Goal: Task Accomplishment & Management: Manage account settings

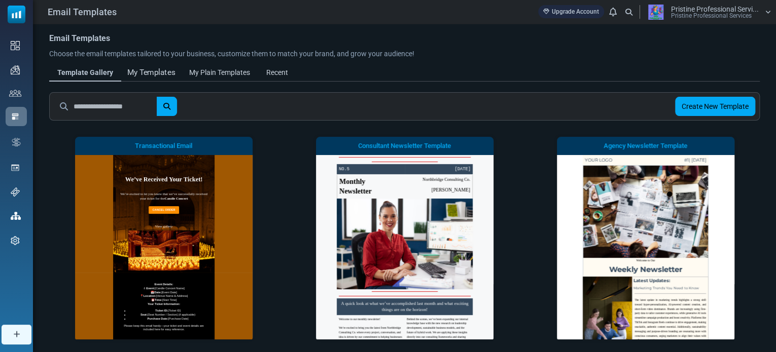
click at [155, 75] on div "My Templates" at bounding box center [151, 73] width 48 height 12
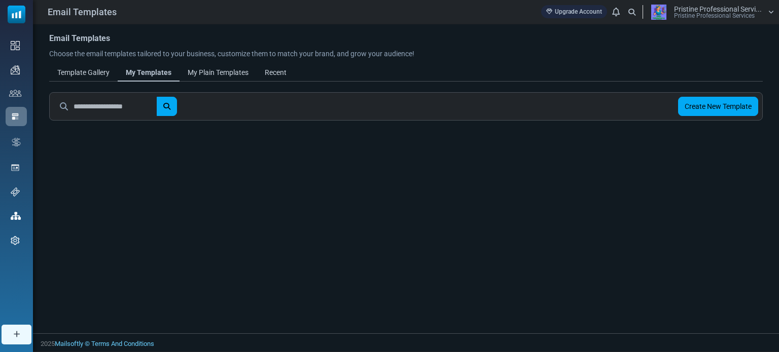
click at [241, 65] on link "My Plain Templates" at bounding box center [217, 72] width 77 height 18
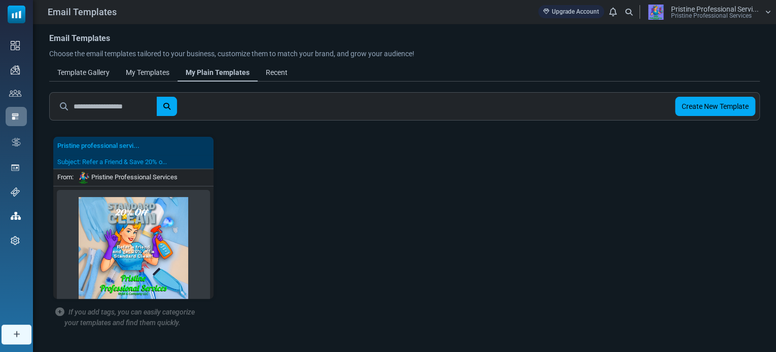
click at [274, 89] on div "Email Templates Choose the email templates tailored to your business, customize…" at bounding box center [404, 196] width 743 height 345
click at [280, 64] on link "Recent" at bounding box center [277, 72] width 38 height 18
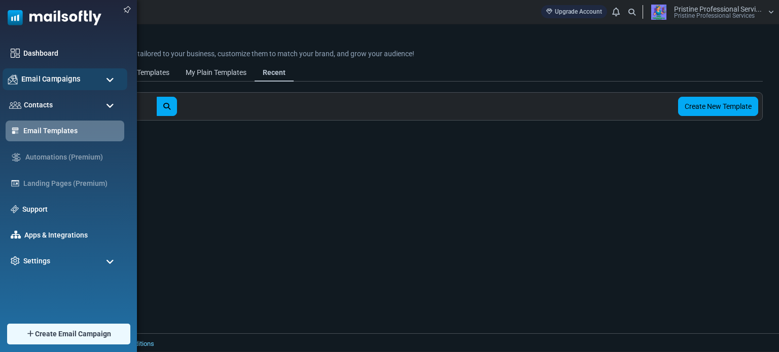
click at [55, 72] on div "Email Campaigns" at bounding box center [65, 79] width 125 height 22
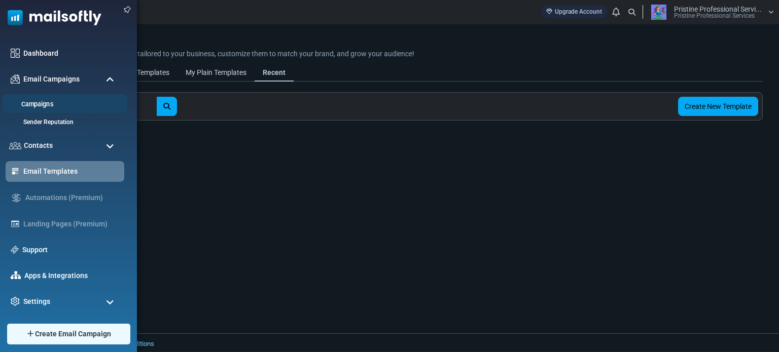
click at [45, 105] on link "Campaigns" at bounding box center [64, 105] width 122 height 10
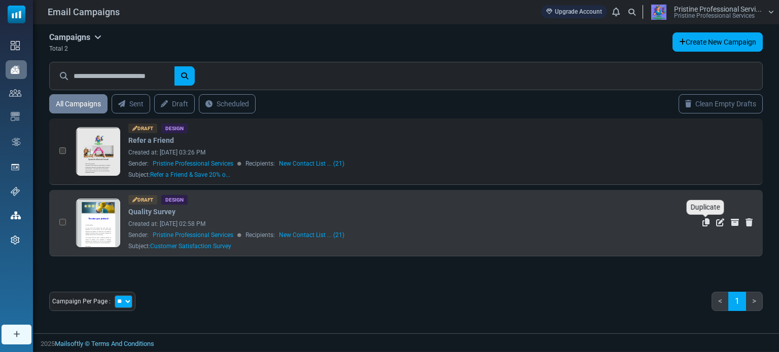
click at [704, 222] on icon "Duplicate" at bounding box center [705, 223] width 7 height 8
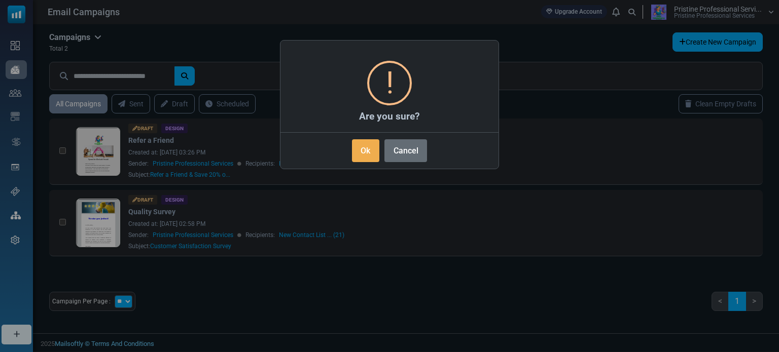
click at [405, 152] on button "Cancel" at bounding box center [405, 150] width 43 height 23
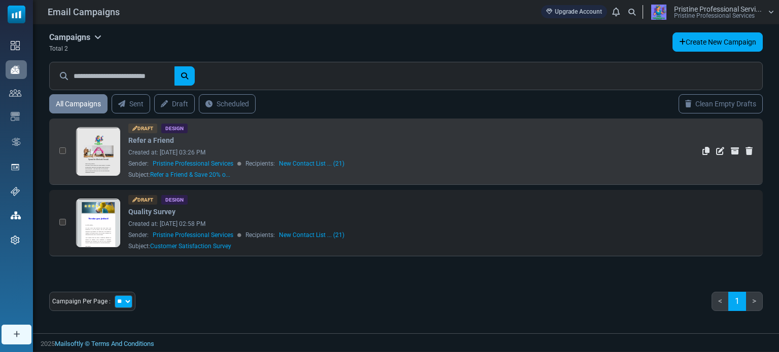
click at [99, 158] on link at bounding box center [99, 180] width 44 height 104
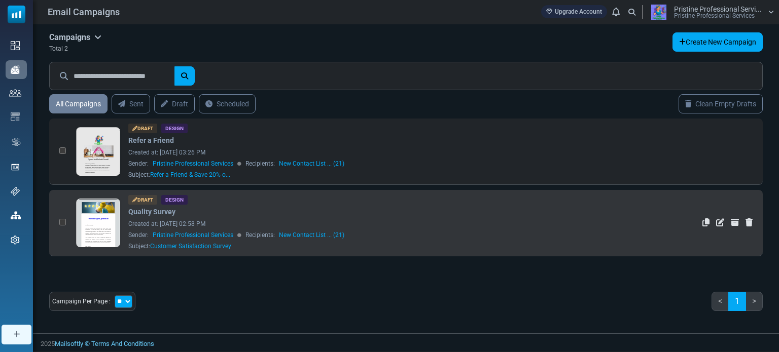
click at [103, 220] on link at bounding box center [99, 251] width 44 height 104
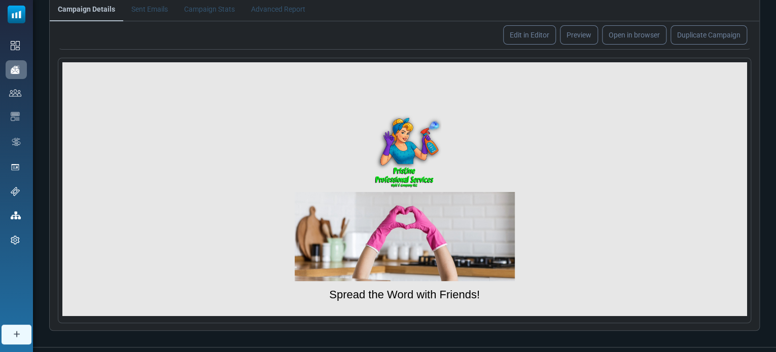
scroll to position [138, 0]
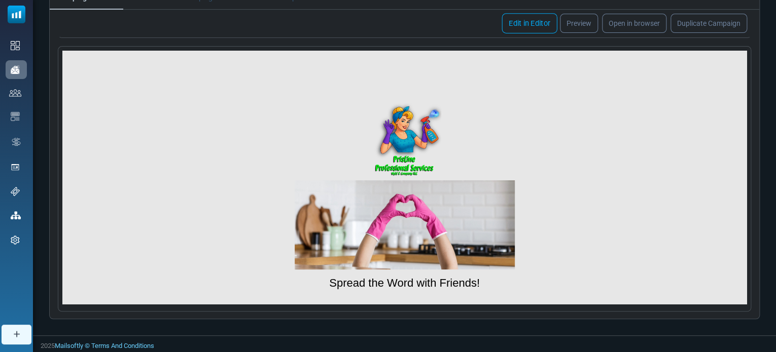
click at [527, 17] on link "Edit in Editor" at bounding box center [528, 23] width 55 height 20
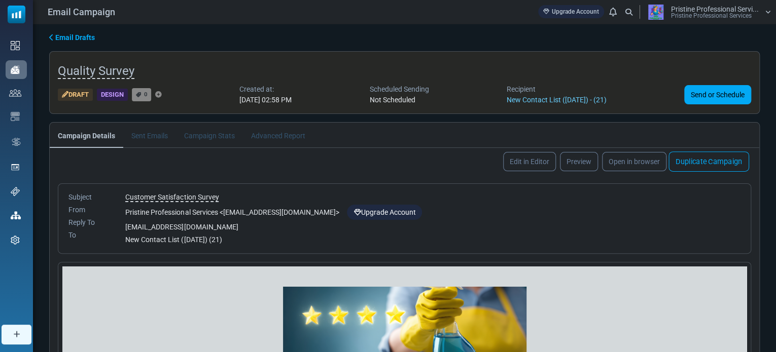
click at [694, 160] on link "Duplicate Campaign" at bounding box center [708, 162] width 81 height 20
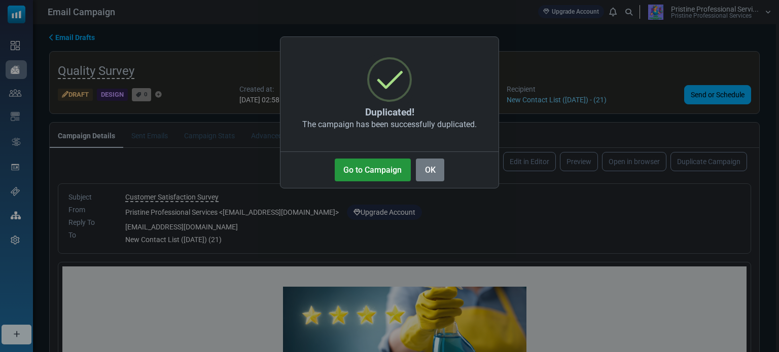
click at [367, 176] on button "Go to Campaign" at bounding box center [373, 170] width 76 height 23
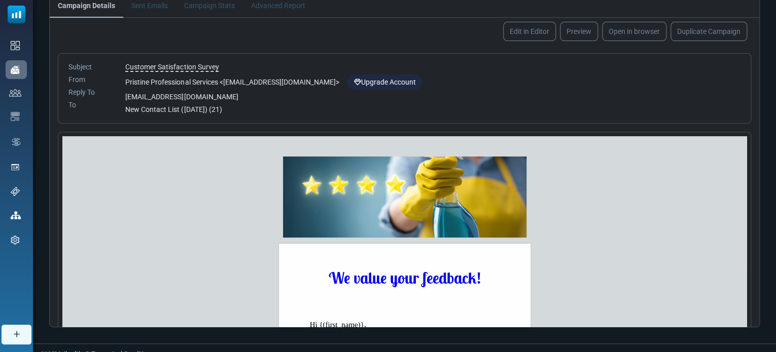
scroll to position [138, 0]
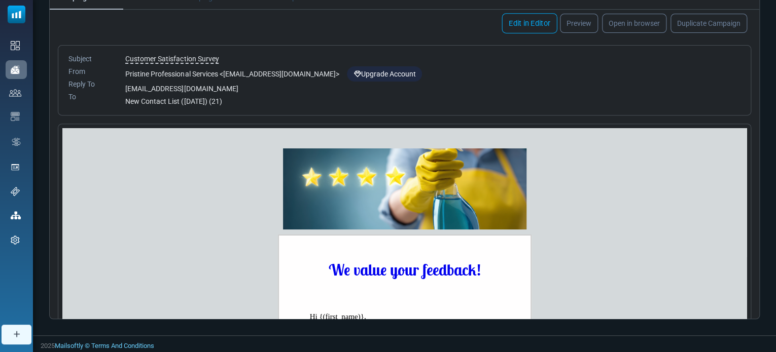
click at [527, 24] on link "Edit in Editor" at bounding box center [528, 23] width 55 height 20
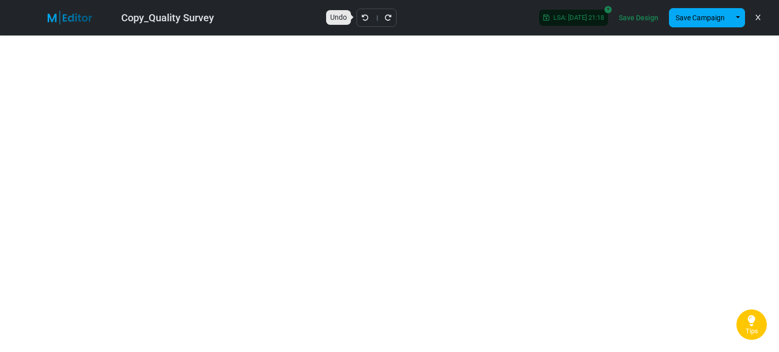
click at [362, 20] on icon "Undo" at bounding box center [365, 17] width 7 height 7
click at [746, 323] on link "Tips" at bounding box center [751, 325] width 30 height 30
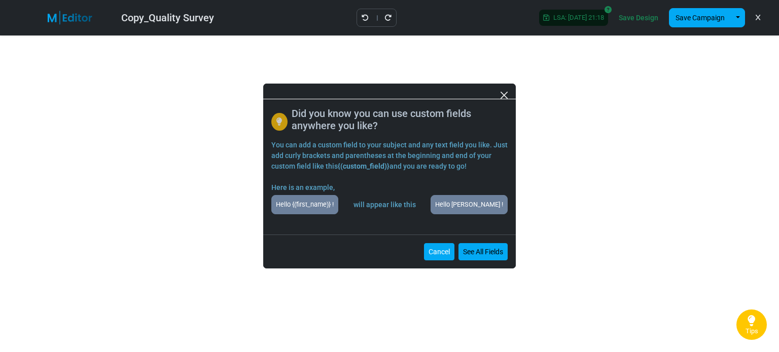
click at [439, 252] on button "Cancel" at bounding box center [439, 251] width 30 height 17
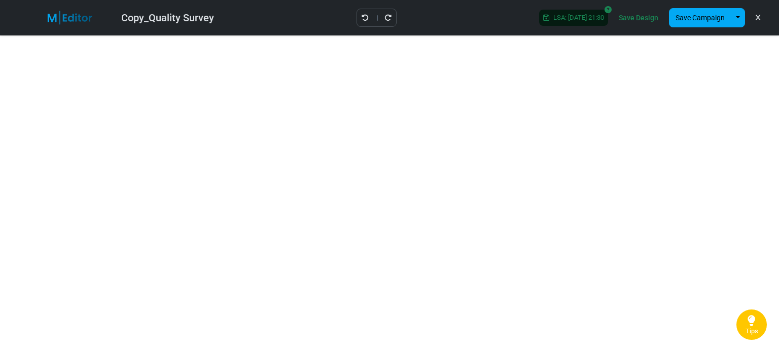
click at [638, 17] on link "Save Design" at bounding box center [638, 17] width 45 height 17
click at [633, 20] on link "Save Design" at bounding box center [638, 17] width 45 height 17
click at [0, 0] on div at bounding box center [0, 0] width 0 height 0
click at [699, 17] on button "Save Campaign" at bounding box center [700, 17] width 62 height 19
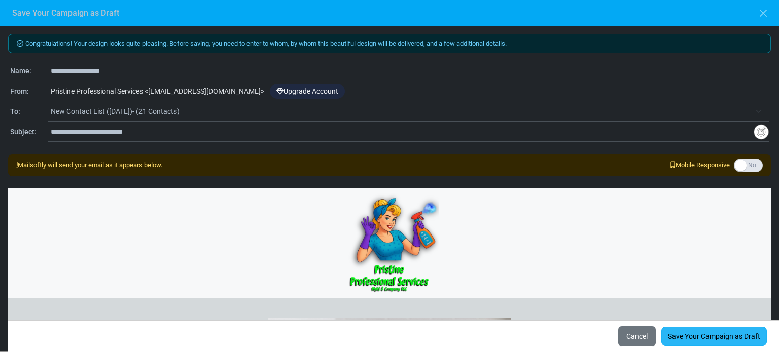
click at [689, 333] on link "Save Your Campaign as Draft" at bounding box center [713, 336] width 105 height 19
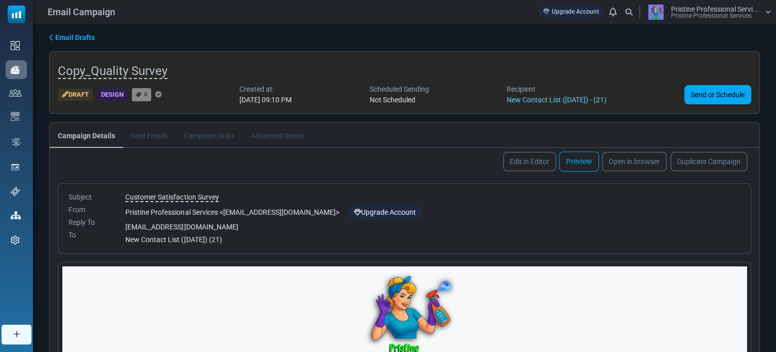
click at [581, 160] on link "Preview" at bounding box center [579, 162] width 40 height 20
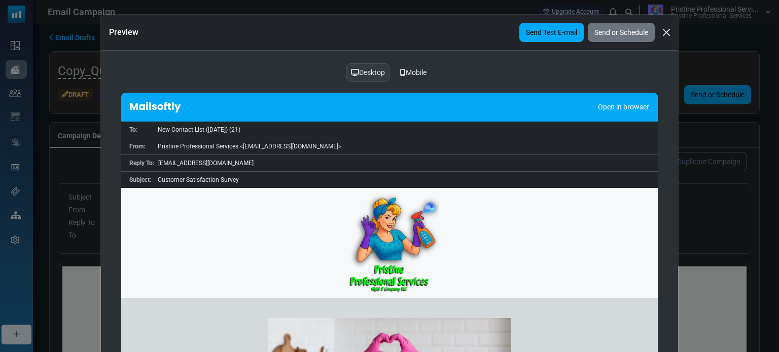
click at [539, 29] on link "Send Test E-mail" at bounding box center [551, 32] width 64 height 19
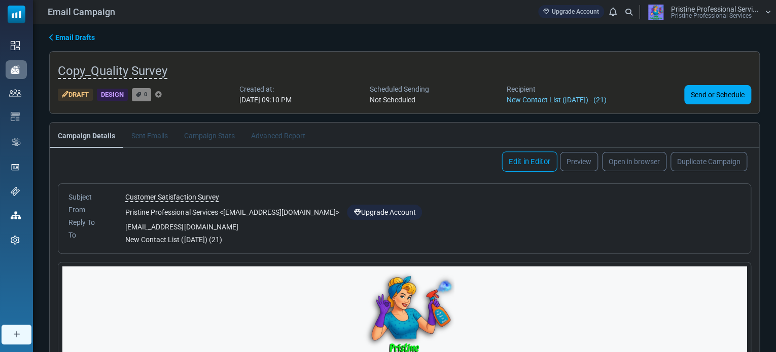
click at [527, 161] on link "Edit in Editor" at bounding box center [528, 162] width 55 height 20
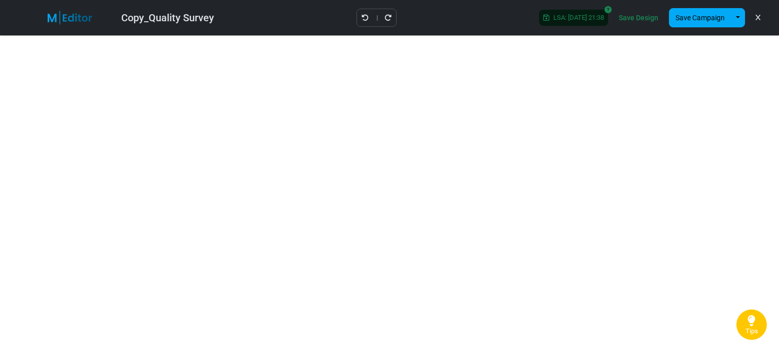
click at [630, 16] on link "Save Design" at bounding box center [638, 17] width 45 height 17
click at [638, 16] on link "Save Design" at bounding box center [638, 17] width 45 height 17
click at [362, 18] on icon "Undo" at bounding box center [365, 17] width 7 height 7
click at [362, 19] on icon "Undo" at bounding box center [365, 17] width 7 height 7
click at [362, 20] on icon "Undo" at bounding box center [365, 17] width 7 height 7
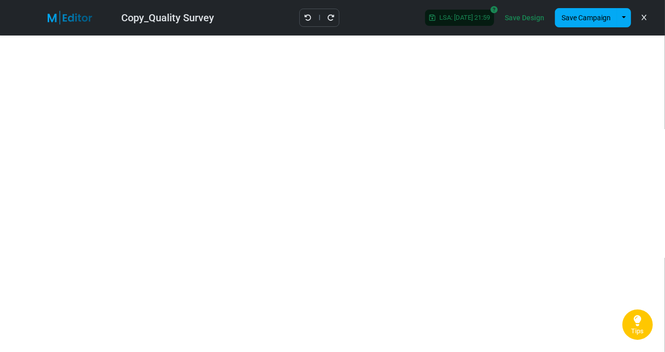
click at [520, 18] on link "Save Design" at bounding box center [524, 17] width 45 height 17
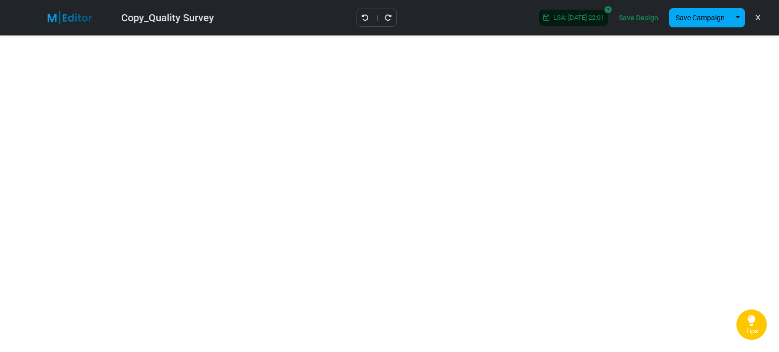
drag, startPoint x: 707, startPoint y: 38, endPoint x: 637, endPoint y: 16, distance: 73.1
click at [637, 16] on link "Save Design" at bounding box center [638, 17] width 45 height 17
click at [198, 16] on div "Copy_Quality Survey" at bounding box center [167, 17] width 93 height 15
click at [691, 20] on button "Save Campaign" at bounding box center [700, 17] width 62 height 19
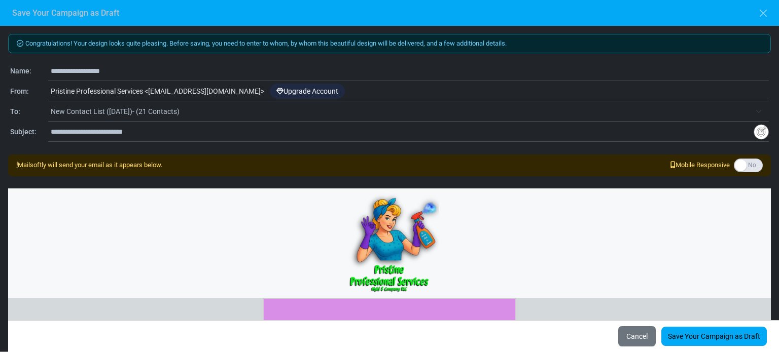
click at [97, 73] on input "**********" at bounding box center [410, 70] width 718 height 19
drag, startPoint x: 116, startPoint y: 73, endPoint x: 43, endPoint y: 70, distance: 73.0
click at [43, 70] on div "**********" at bounding box center [389, 71] width 758 height 12
type input "**********"
drag, startPoint x: 153, startPoint y: 133, endPoint x: 42, endPoint y: 125, distance: 111.8
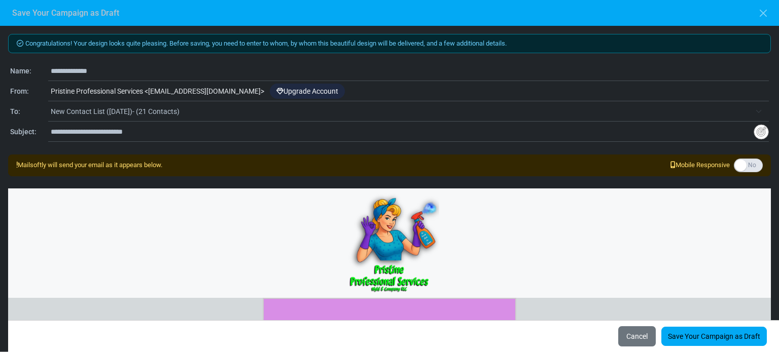
click at [42, 126] on div "**********" at bounding box center [389, 132] width 758 height 12
type input "*****"
click at [687, 341] on link "Save Your Campaign as Draft" at bounding box center [713, 336] width 105 height 19
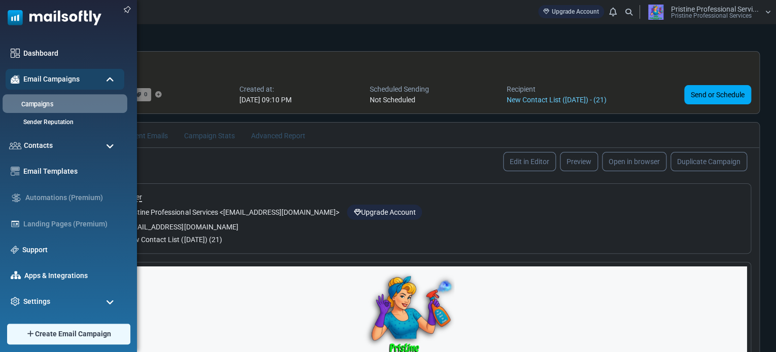
click at [31, 101] on link "Campaigns" at bounding box center [64, 105] width 122 height 10
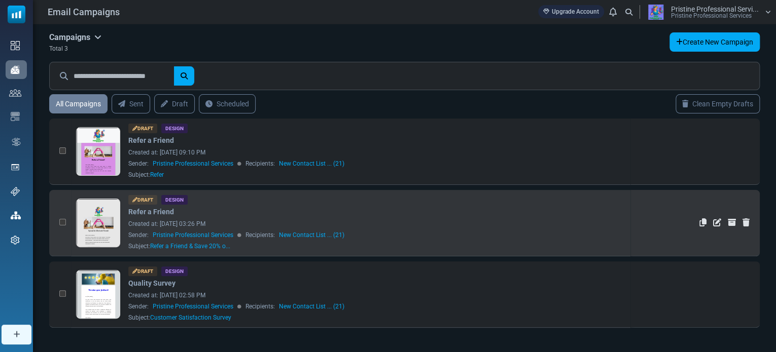
click at [99, 214] on link at bounding box center [99, 251] width 44 height 104
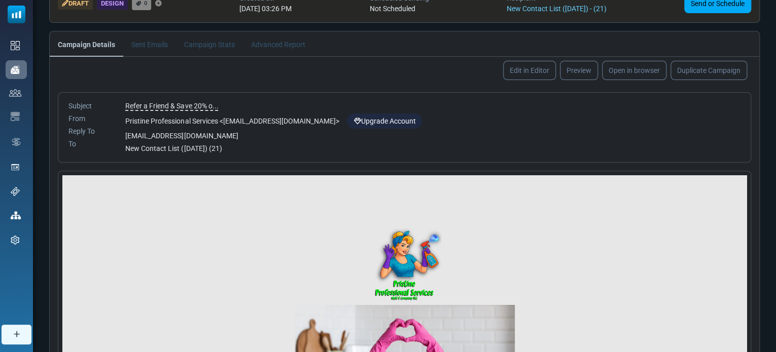
scroll to position [138, 0]
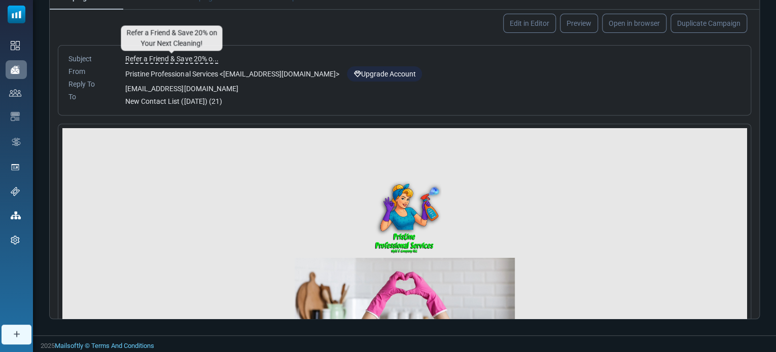
click at [201, 56] on span "Refer a Friend & Save 20% o..." at bounding box center [171, 59] width 93 height 9
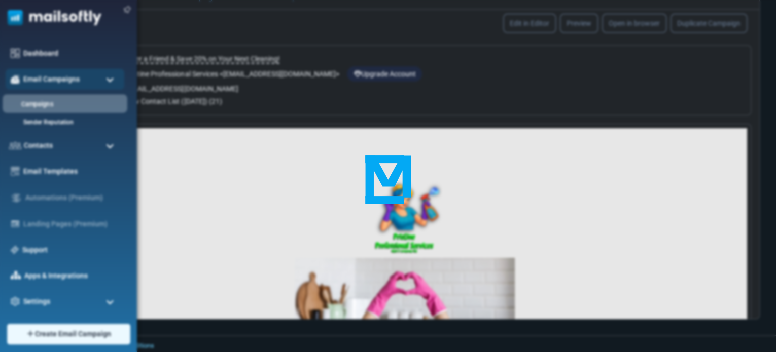
click at [30, 103] on body "Email Campaign Upgrade Account Notifications Pristine Professional Servi... Pri…" at bounding box center [388, 108] width 776 height 492
click at [28, 77] on span "Email Campaigns" at bounding box center [50, 79] width 59 height 11
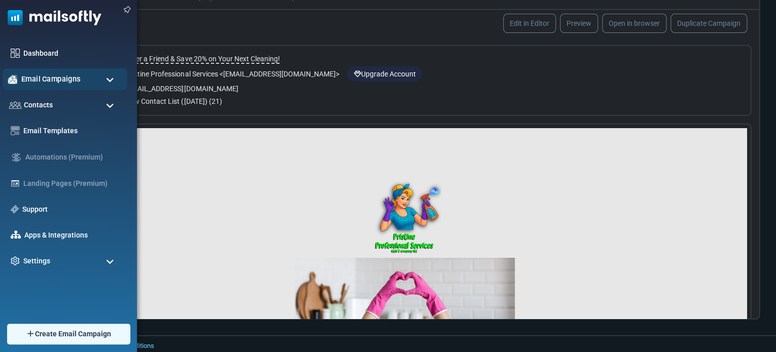
click at [33, 83] on span "Email Campaigns" at bounding box center [50, 79] width 59 height 11
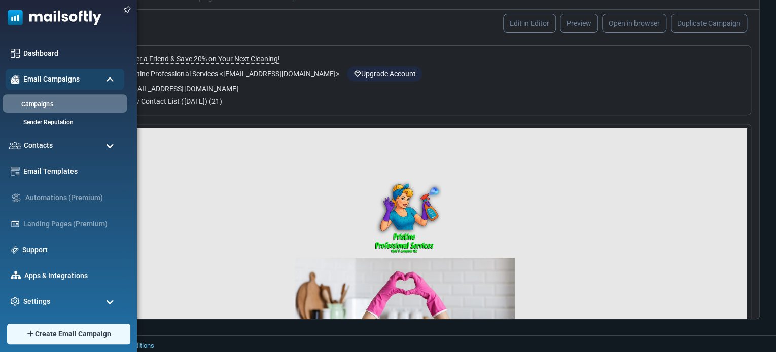
click at [37, 108] on link "Campaigns" at bounding box center [64, 105] width 122 height 10
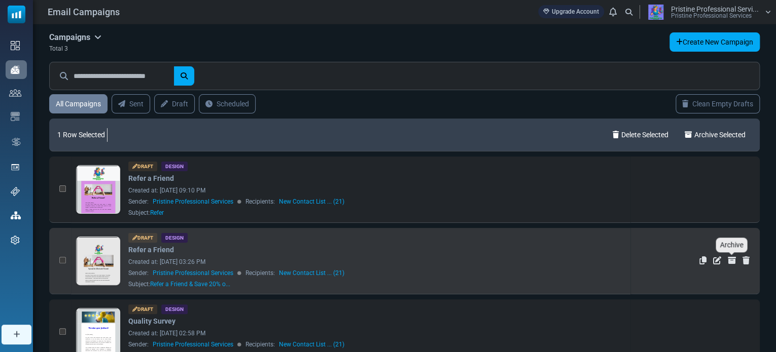
click at [731, 260] on icon "Archive" at bounding box center [732, 261] width 8 height 8
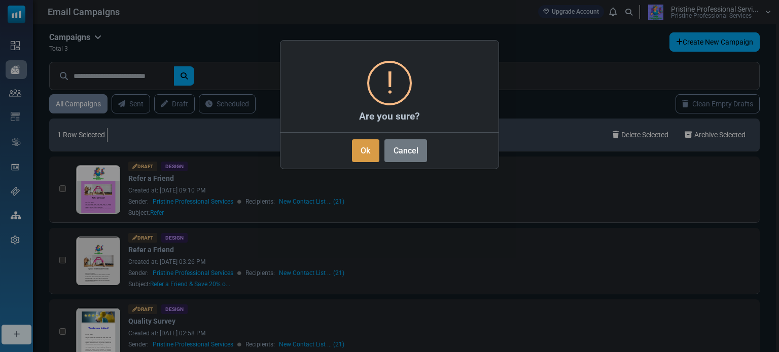
click at [360, 145] on button "Ok" at bounding box center [365, 150] width 27 height 23
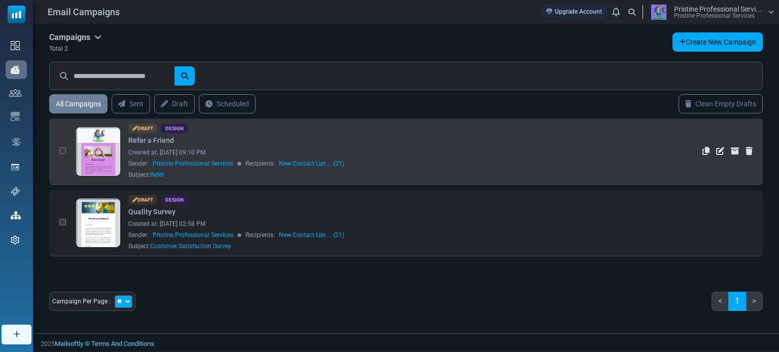
click at [167, 175] on div "Draft Design Refer a Friend Created at: [DATE] 09:10 PM Sender: Pristine Profes…" at bounding box center [377, 152] width 499 height 56
click at [718, 150] on icon "Edit" at bounding box center [720, 151] width 8 height 8
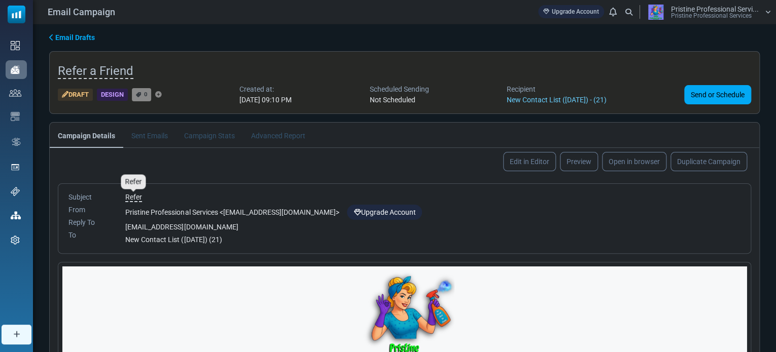
click at [132, 195] on span "Refer" at bounding box center [133, 197] width 17 height 9
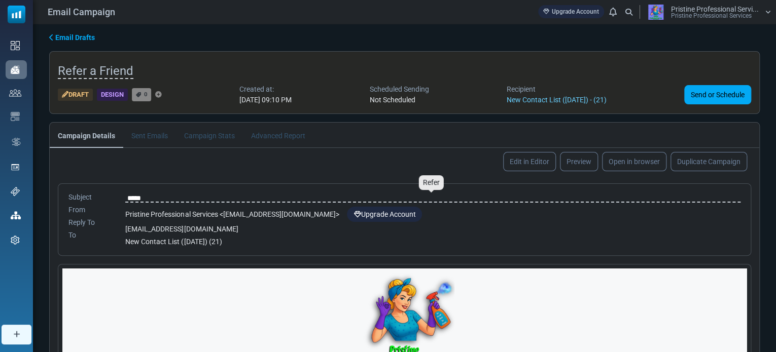
type input "**********"
click at [127, 198] on input "**********" at bounding box center [432, 198] width 615 height 13
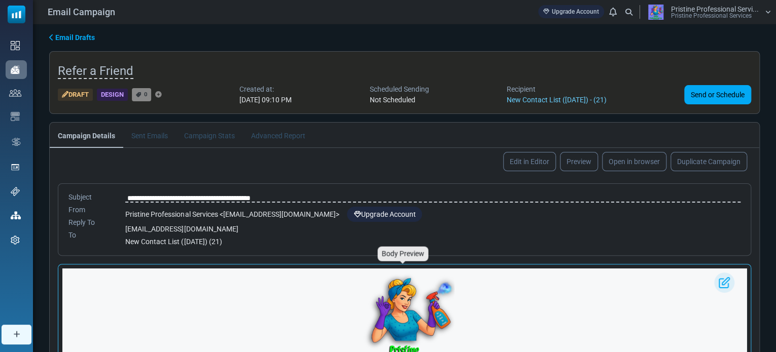
click at [141, 297] on div at bounding box center [404, 324] width 684 height 110
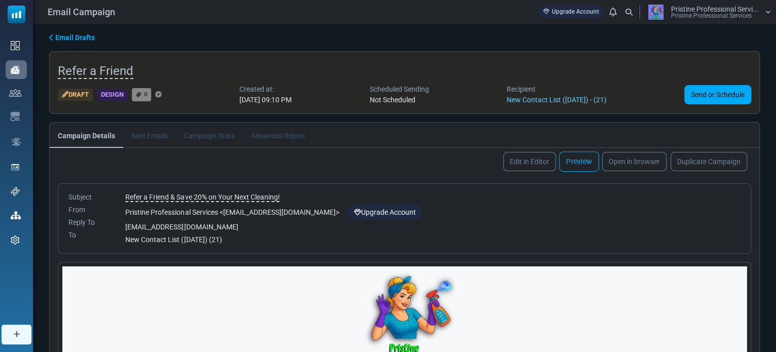
click at [574, 164] on link "Preview" at bounding box center [579, 162] width 40 height 20
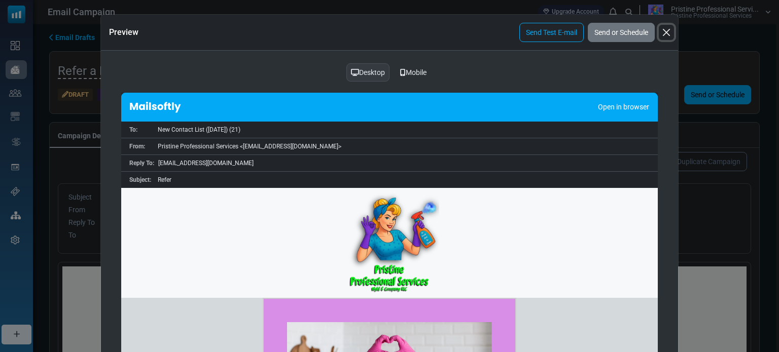
click at [665, 36] on button "Close" at bounding box center [666, 32] width 15 height 15
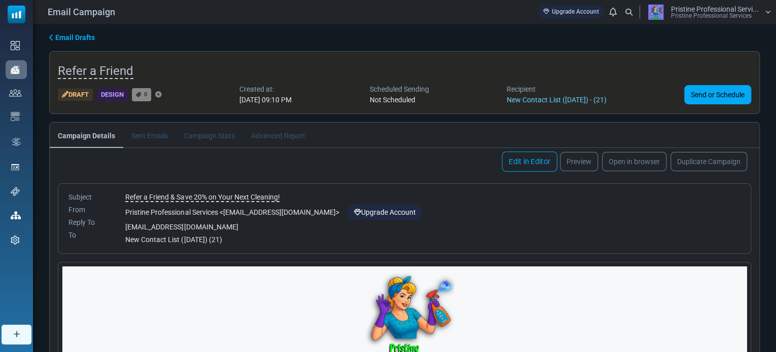
click at [516, 157] on link "Edit in Editor" at bounding box center [528, 162] width 55 height 20
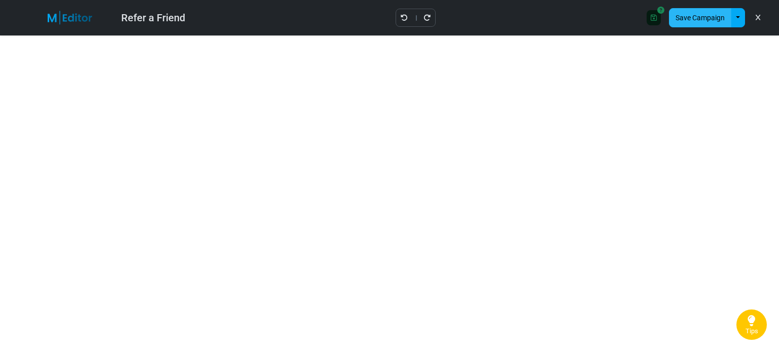
click at [706, 23] on button "Save Campaign" at bounding box center [700, 17] width 62 height 19
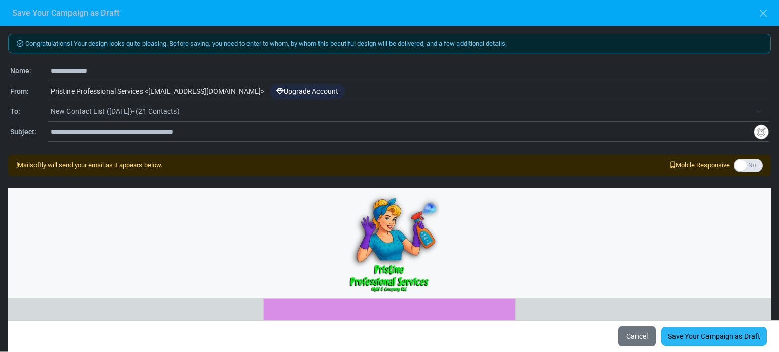
click at [695, 334] on link "Save Your Campaign as Draft" at bounding box center [713, 336] width 105 height 19
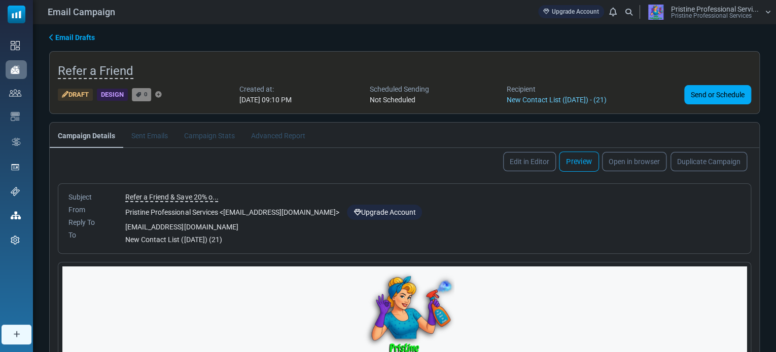
click at [572, 160] on link "Preview" at bounding box center [579, 162] width 40 height 20
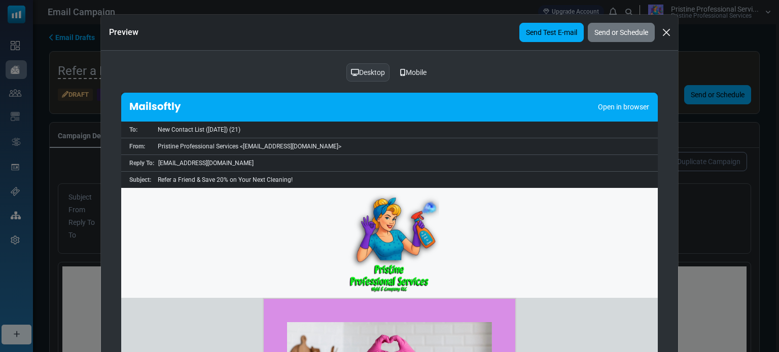
click at [545, 33] on link "Send Test E-mail" at bounding box center [551, 32] width 64 height 19
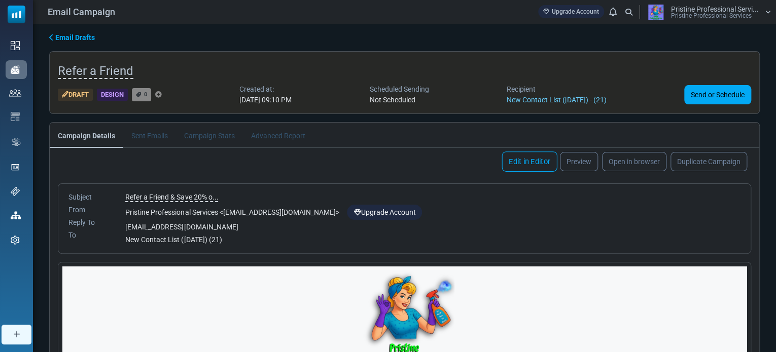
click at [514, 162] on link "Edit in Editor" at bounding box center [528, 162] width 55 height 20
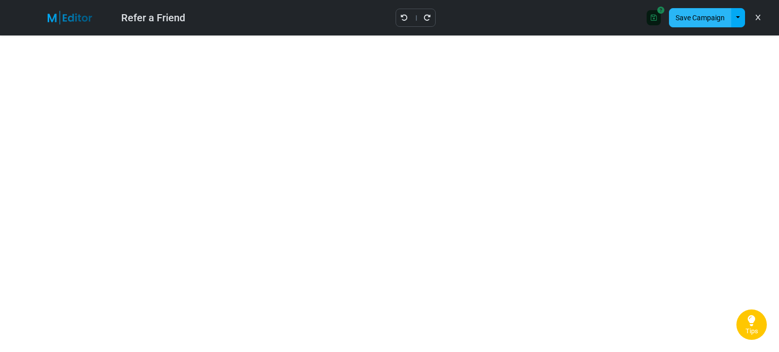
click at [712, 11] on button "Save Campaign" at bounding box center [700, 17] width 62 height 19
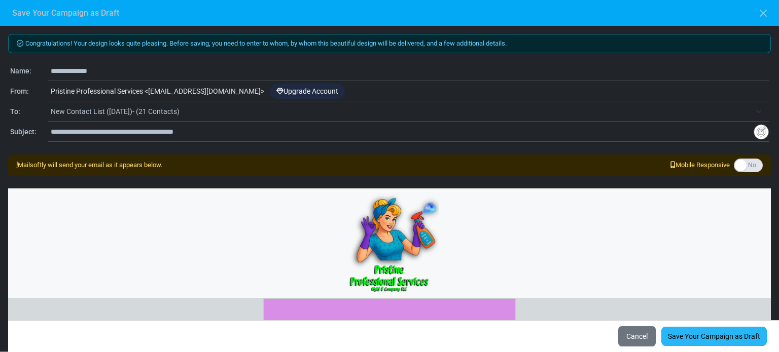
click at [684, 338] on link "Save Your Campaign as Draft" at bounding box center [713, 336] width 105 height 19
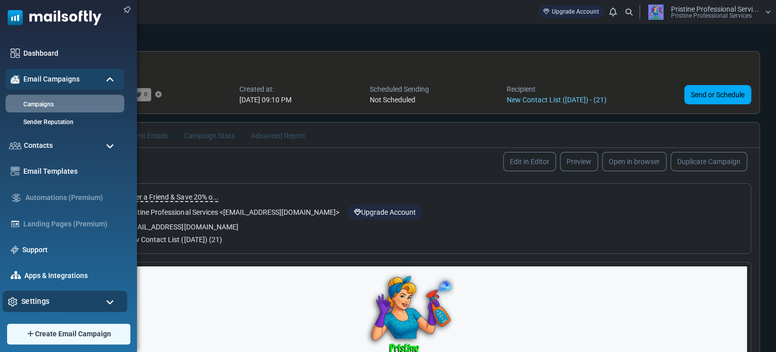
click at [30, 304] on span "Settings" at bounding box center [35, 301] width 28 height 11
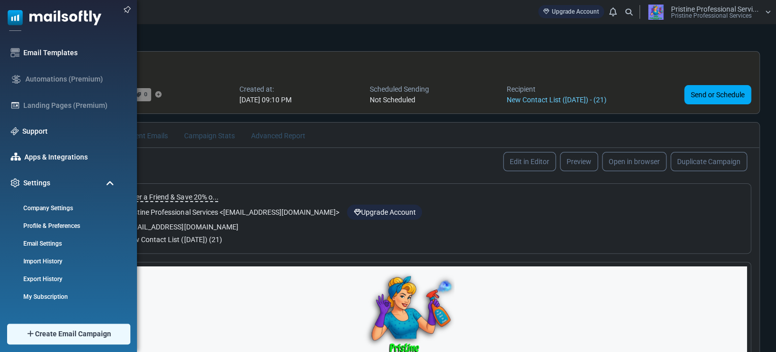
scroll to position [119, 0]
click at [59, 225] on link "Profile & Preferences" at bounding box center [64, 226] width 122 height 10
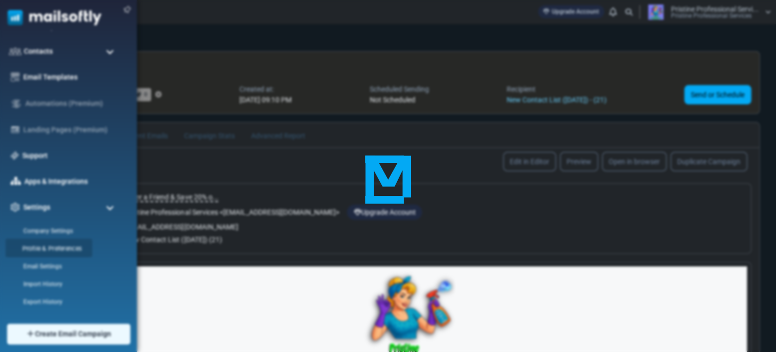
scroll to position [0, 0]
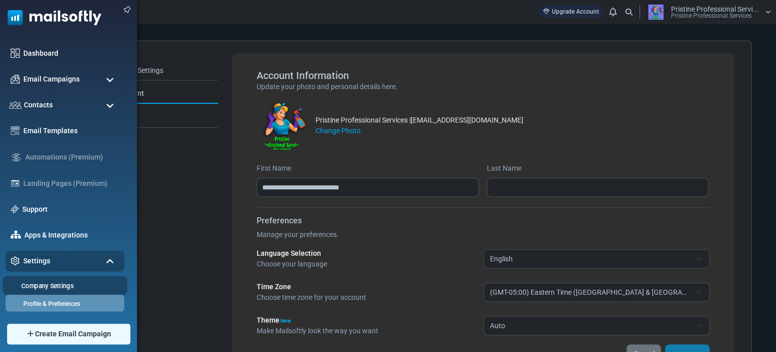
click at [43, 289] on link "Company Settings" at bounding box center [64, 286] width 122 height 10
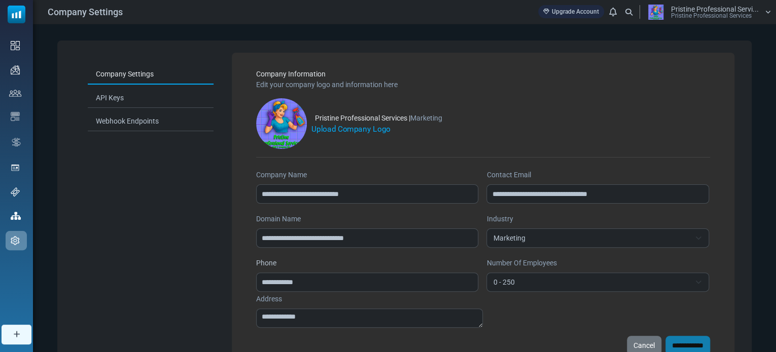
click at [339, 129] on label "Upload Company Logo" at bounding box center [350, 129] width 79 height 12
click at [0, 0] on input "Upload Company Logo" at bounding box center [0, 0] width 0 height 0
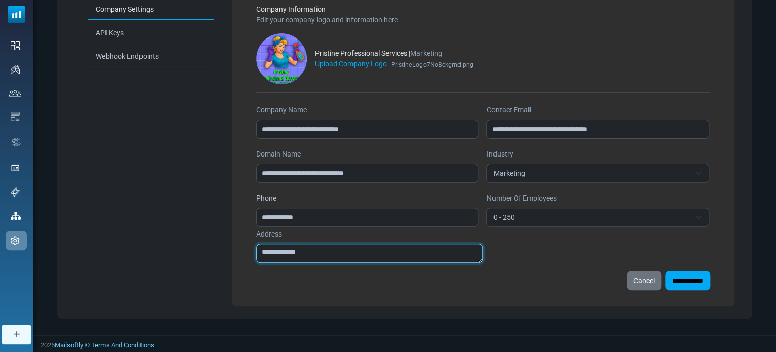
drag, startPoint x: 325, startPoint y: 252, endPoint x: 210, endPoint y: 250, distance: 115.1
click at [210, 250] on div "**********" at bounding box center [404, 147] width 694 height 343
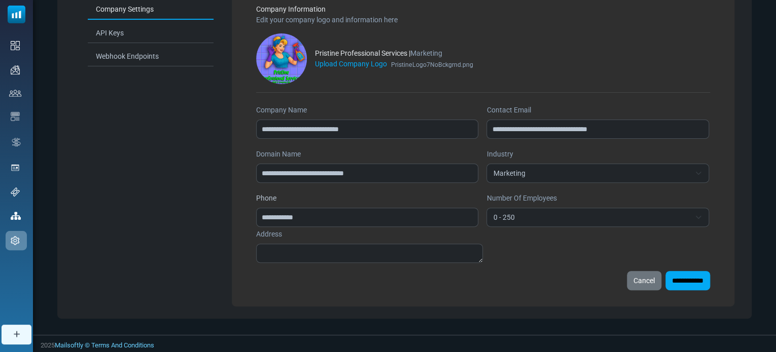
click at [533, 281] on div "**********" at bounding box center [483, 280] width 454 height 19
click at [686, 279] on input "**********" at bounding box center [687, 280] width 45 height 19
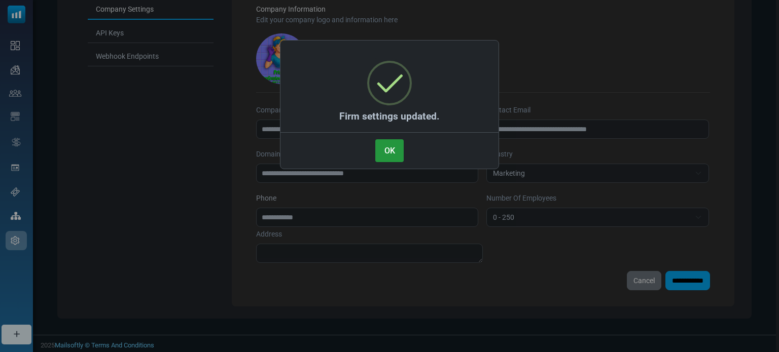
click at [391, 158] on button "OK" at bounding box center [389, 150] width 28 height 23
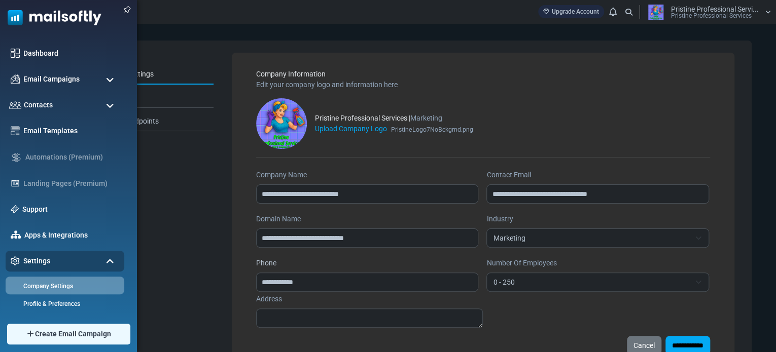
scroll to position [89, 0]
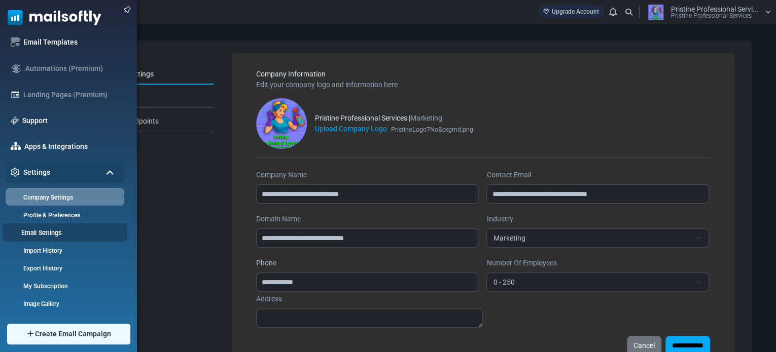
click at [45, 233] on link "Email Settings" at bounding box center [64, 233] width 122 height 10
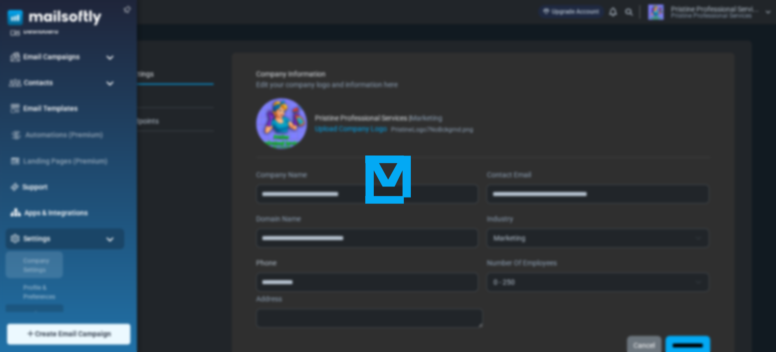
scroll to position [0, 0]
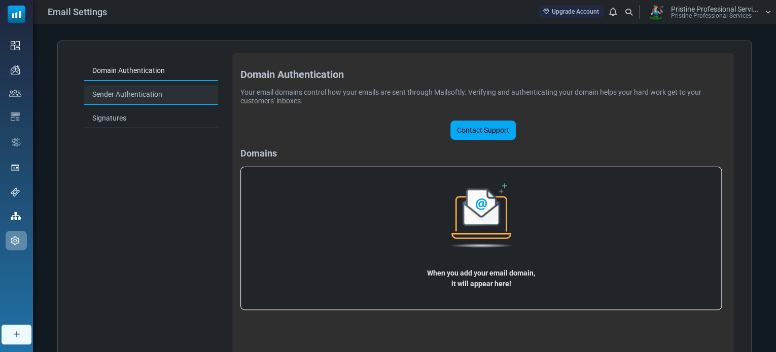
click at [130, 97] on link "Sender Authentication" at bounding box center [151, 95] width 134 height 20
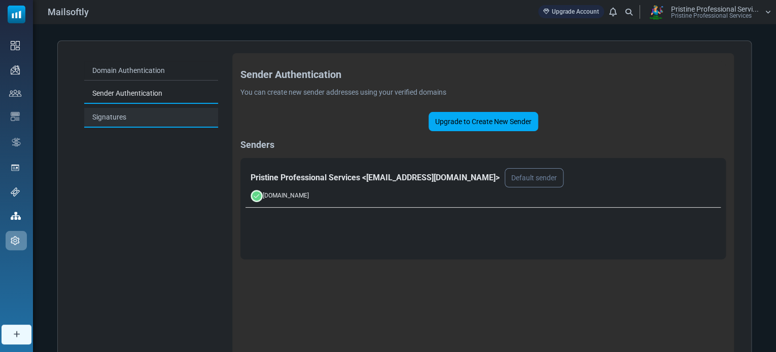
click at [111, 118] on link "Signatures" at bounding box center [151, 118] width 134 height 20
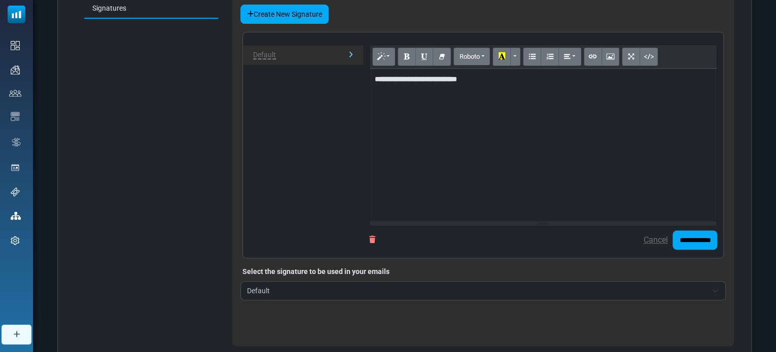
scroll to position [149, 0]
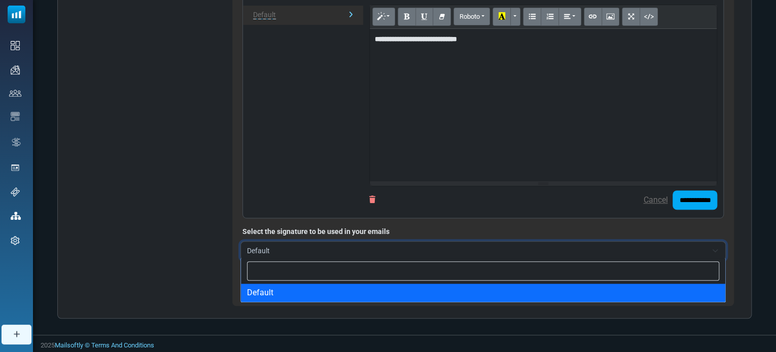
click at [715, 249] on span "Default" at bounding box center [482, 250] width 485 height 19
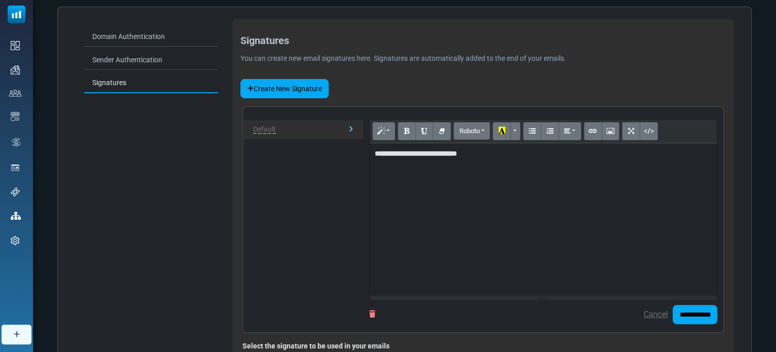
scroll to position [27, 0]
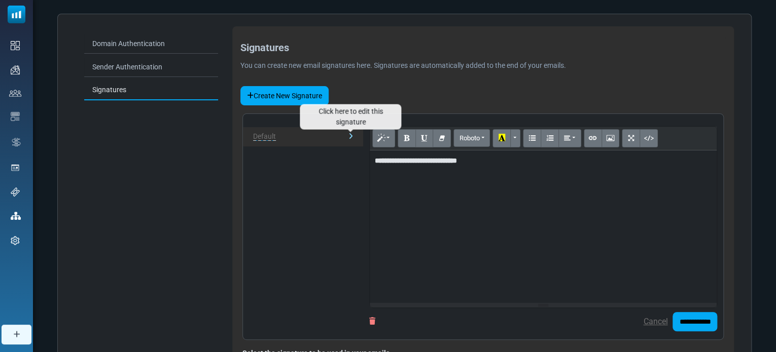
click at [349, 133] on icon "Click here to edit this signature" at bounding box center [350, 136] width 5 height 7
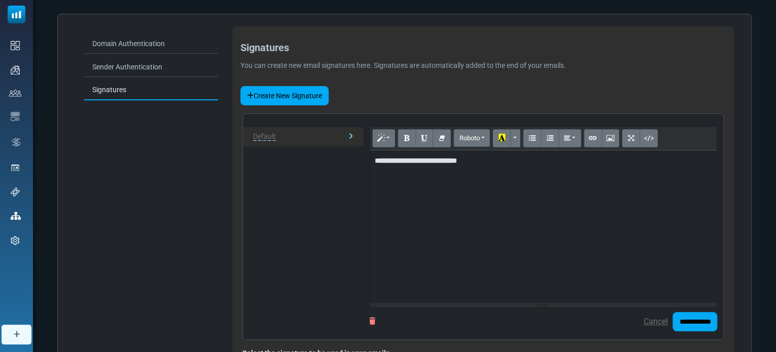
click at [350, 137] on icon at bounding box center [350, 136] width 5 height 7
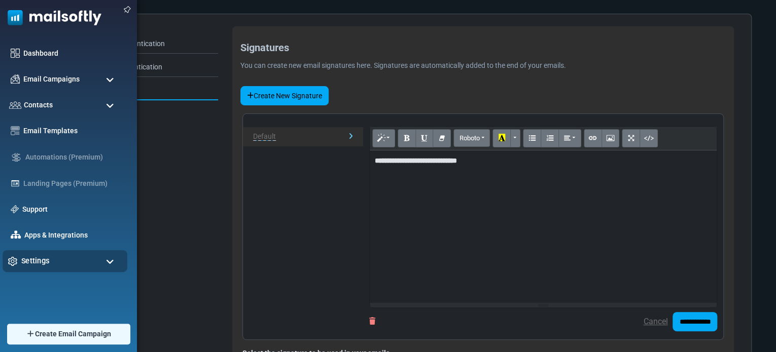
click at [22, 256] on span "Settings" at bounding box center [35, 261] width 28 height 11
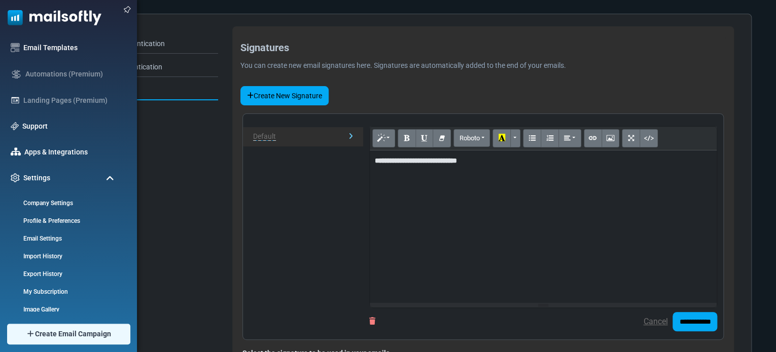
scroll to position [89, 0]
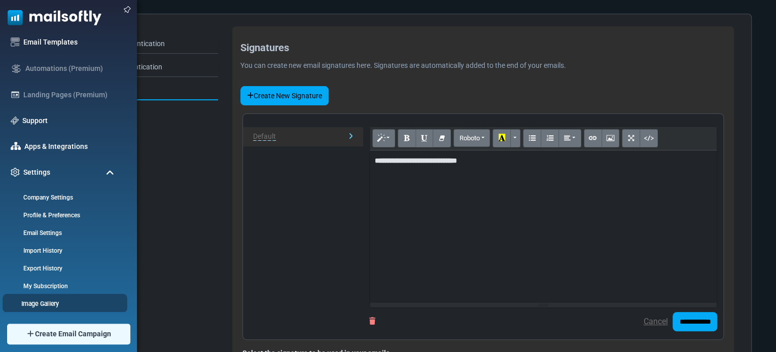
click at [37, 304] on link "Image Gallery" at bounding box center [64, 304] width 122 height 10
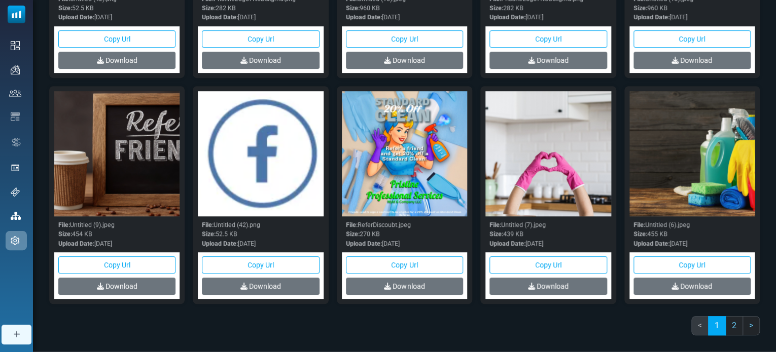
scroll to position [221, 0]
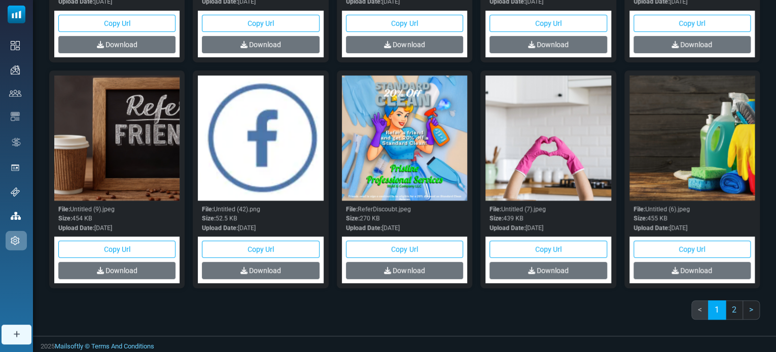
click at [136, 120] on img at bounding box center [116, 138] width 125 height 125
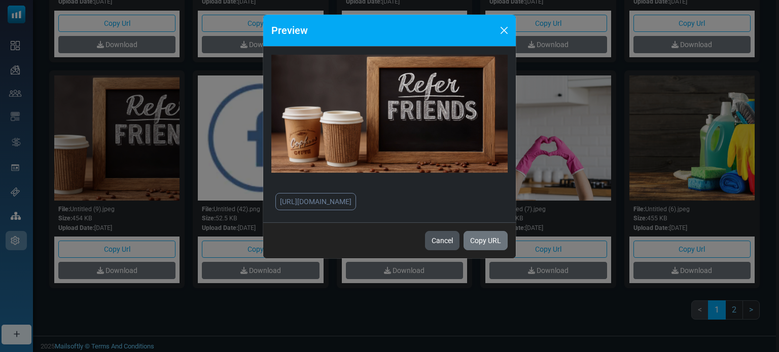
click at [437, 250] on button "Cancel" at bounding box center [442, 240] width 34 height 19
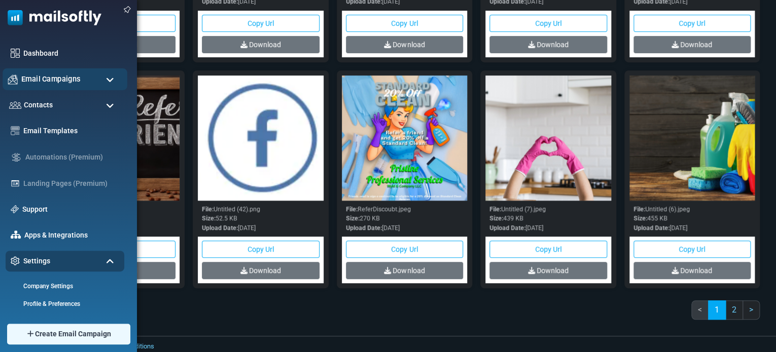
click at [47, 76] on span "Email Campaigns" at bounding box center [50, 79] width 59 height 11
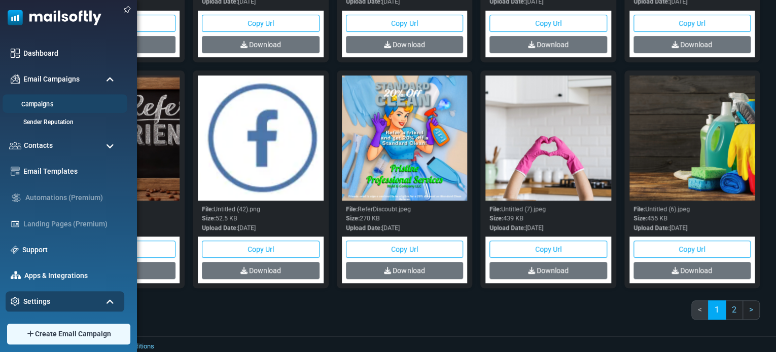
click at [44, 102] on link "Campaigns" at bounding box center [64, 105] width 122 height 10
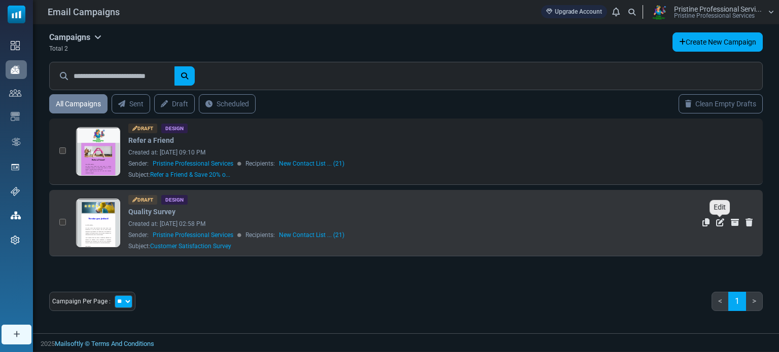
click at [720, 221] on icon "Edit" at bounding box center [720, 223] width 8 height 8
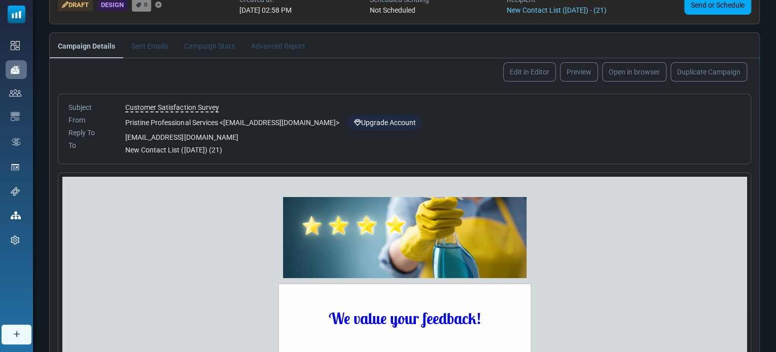
scroll to position [93, 0]
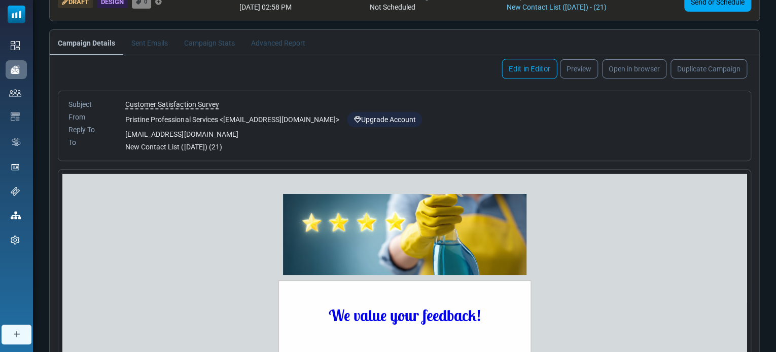
click at [524, 68] on link "Edit in Editor" at bounding box center [528, 69] width 55 height 20
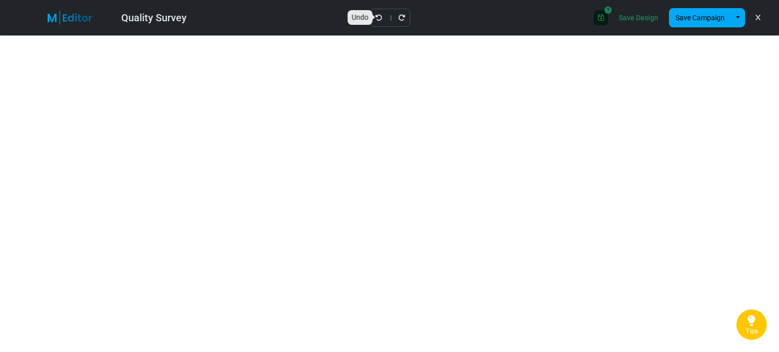
click at [378, 20] on icon "Undo" at bounding box center [378, 17] width 7 height 7
click at [348, 19] on icon "Undo" at bounding box center [351, 17] width 7 height 7
click at [637, 22] on link "Save Design" at bounding box center [638, 17] width 45 height 17
click at [697, 22] on button "Save Campaign" at bounding box center [700, 17] width 62 height 19
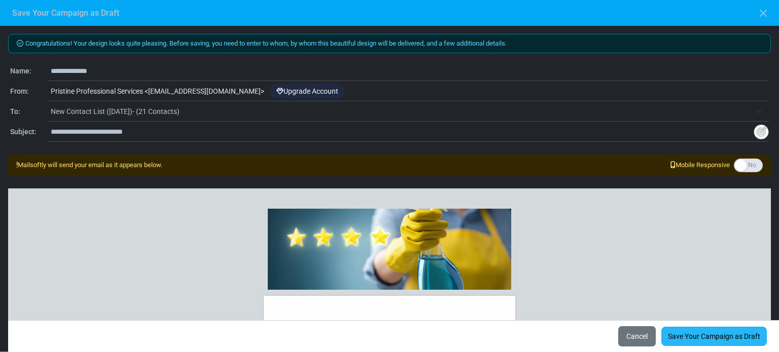
click at [683, 335] on link "Save Your Campaign as Draft" at bounding box center [713, 336] width 105 height 19
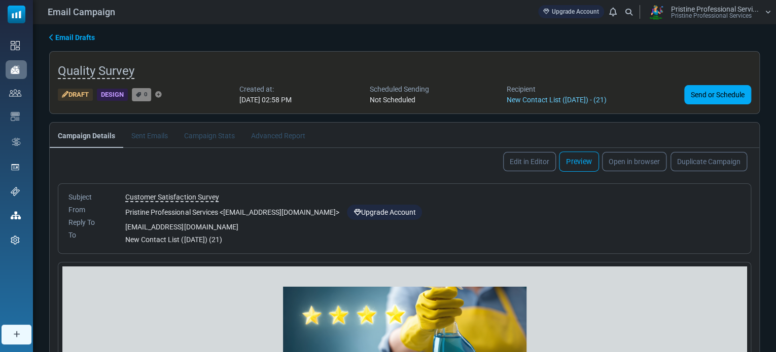
click at [581, 165] on link "Preview" at bounding box center [579, 162] width 40 height 20
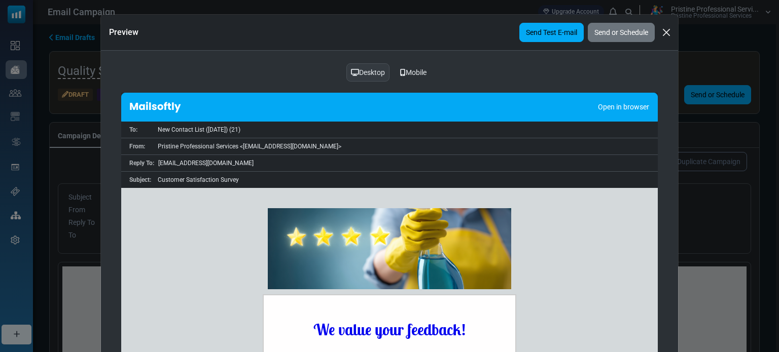
click at [547, 35] on link "Send Test E-mail" at bounding box center [551, 32] width 64 height 19
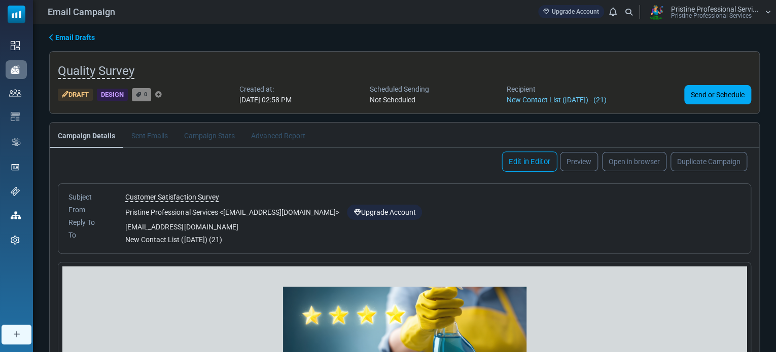
click at [521, 161] on link "Edit in Editor" at bounding box center [528, 162] width 55 height 20
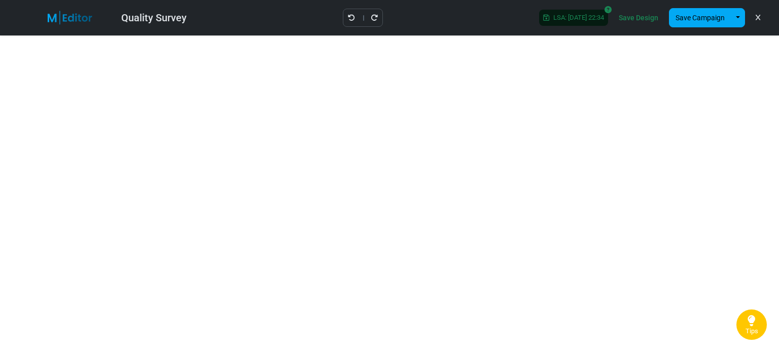
click at [634, 20] on link "Save Design" at bounding box center [638, 17] width 45 height 17
click at [700, 14] on button "Save Campaign" at bounding box center [700, 17] width 62 height 19
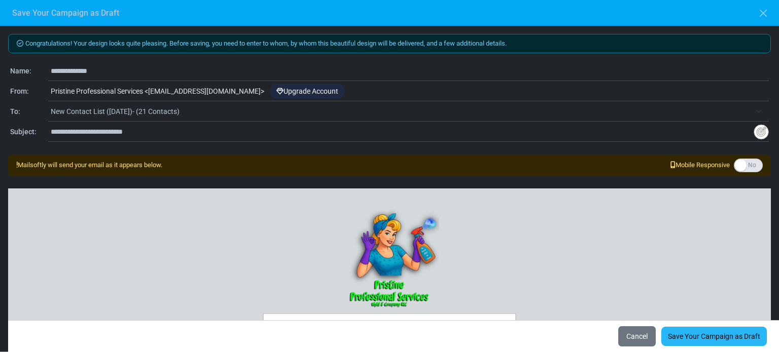
click at [685, 337] on link "Save Your Campaign as Draft" at bounding box center [713, 336] width 105 height 19
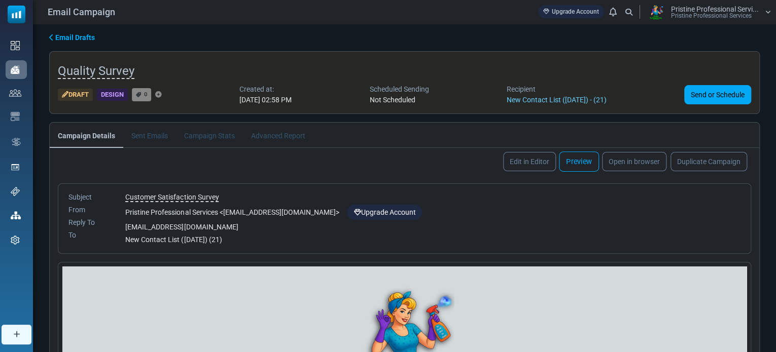
click at [584, 160] on link "Preview" at bounding box center [579, 162] width 40 height 20
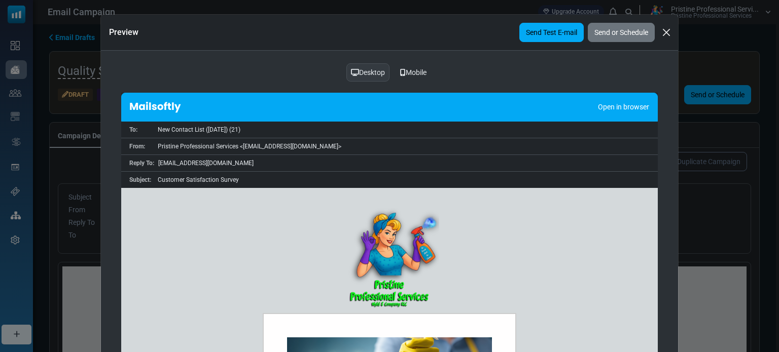
click at [542, 34] on link "Send Test E-mail" at bounding box center [551, 32] width 64 height 19
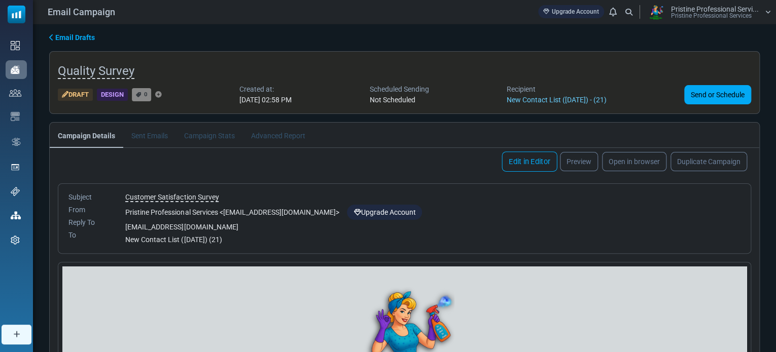
click at [528, 167] on link "Edit in Editor" at bounding box center [528, 162] width 55 height 20
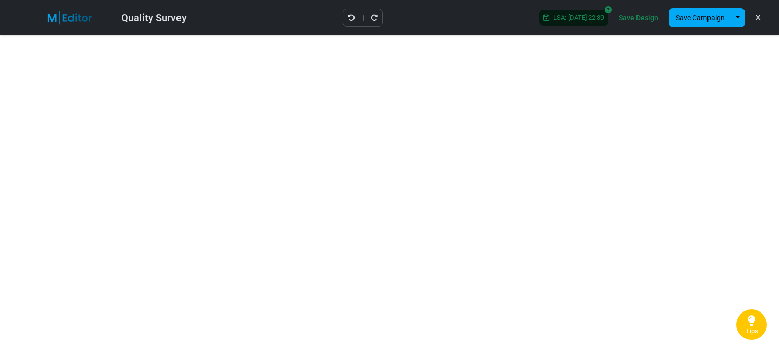
click at [632, 17] on link "Save Design" at bounding box center [638, 17] width 45 height 17
click at [635, 16] on link "Save Design" at bounding box center [638, 17] width 45 height 17
click at [633, 20] on link "Save Design" at bounding box center [638, 17] width 45 height 17
click at [640, 18] on link "Save Design" at bounding box center [638, 17] width 45 height 17
click at [710, 19] on button "Save Campaign" at bounding box center [700, 17] width 62 height 19
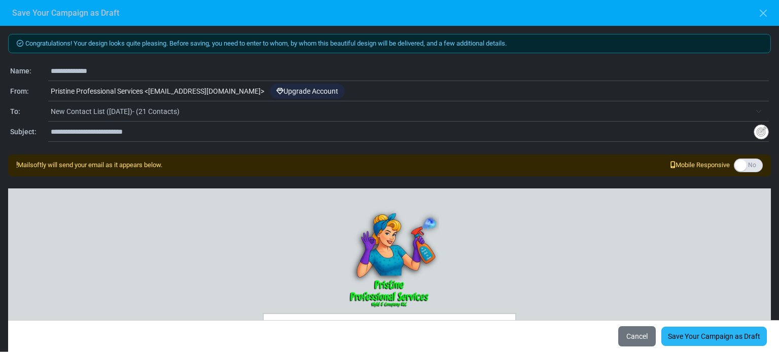
click at [711, 336] on link "Save Your Campaign as Draft" at bounding box center [713, 336] width 105 height 19
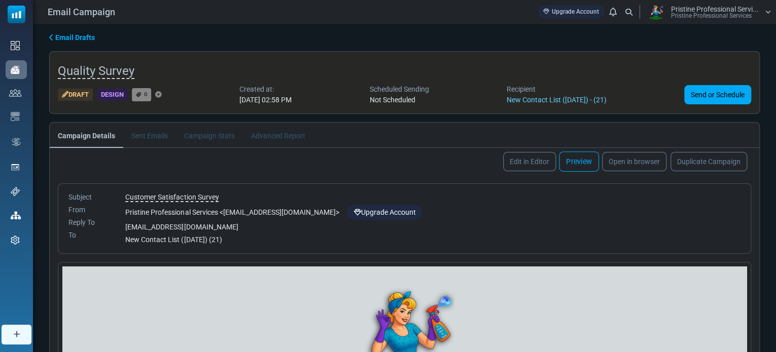
click at [577, 164] on link "Preview" at bounding box center [579, 162] width 40 height 20
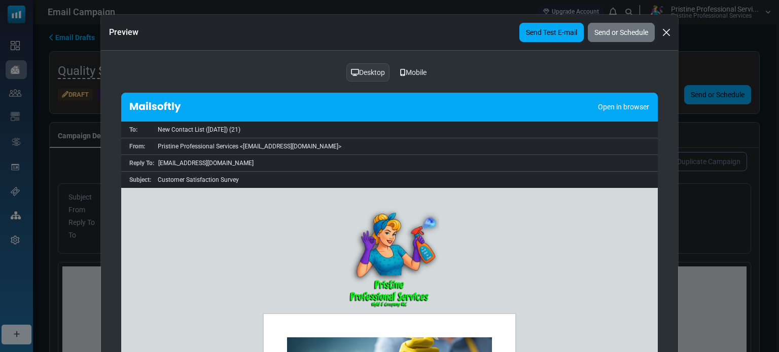
click at [541, 29] on link "Send Test E-mail" at bounding box center [551, 32] width 64 height 19
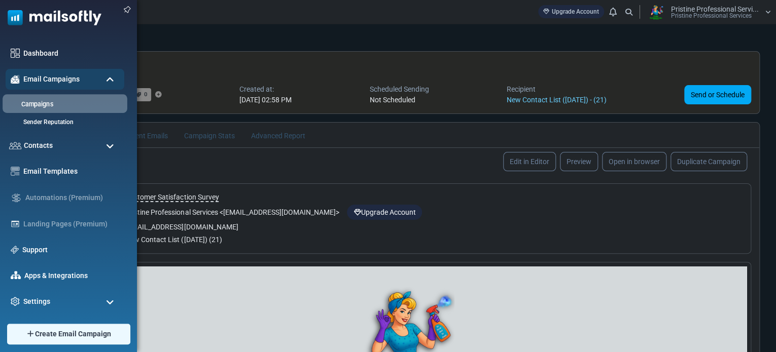
click at [34, 105] on link "Campaigns" at bounding box center [64, 105] width 122 height 10
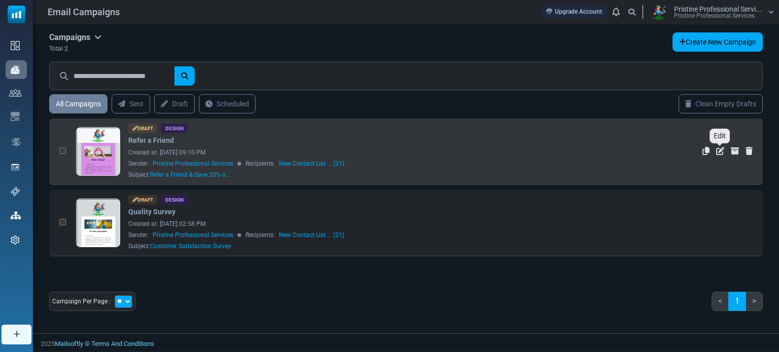
click at [721, 153] on icon "Edit" at bounding box center [720, 151] width 8 height 8
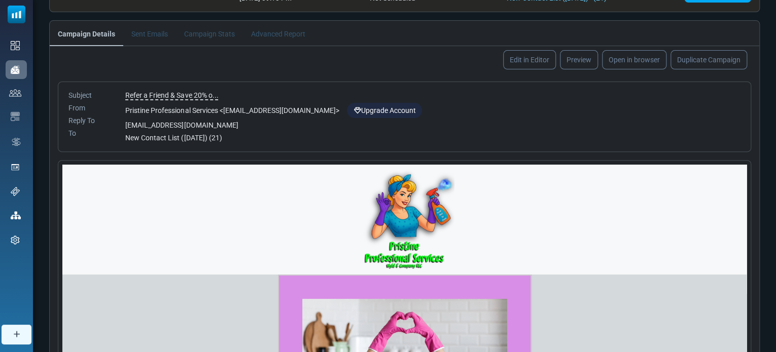
scroll to position [129, 0]
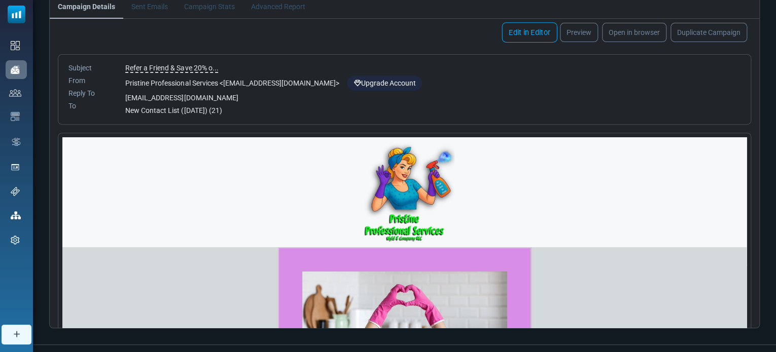
click at [533, 35] on link "Edit in Editor" at bounding box center [528, 32] width 55 height 20
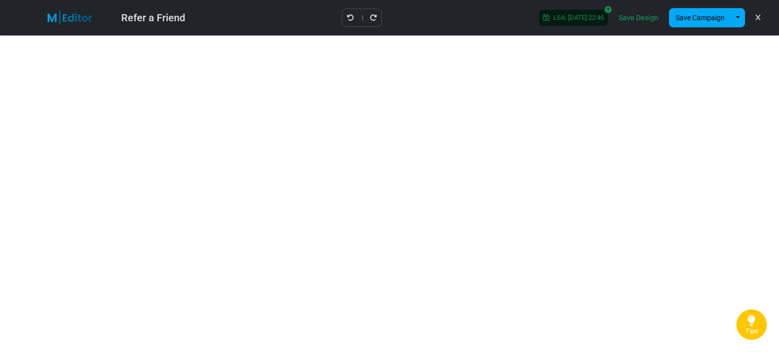
click at [641, 20] on link "Save Design" at bounding box center [638, 17] width 45 height 17
click at [687, 19] on button "Save Campaign" at bounding box center [700, 17] width 62 height 19
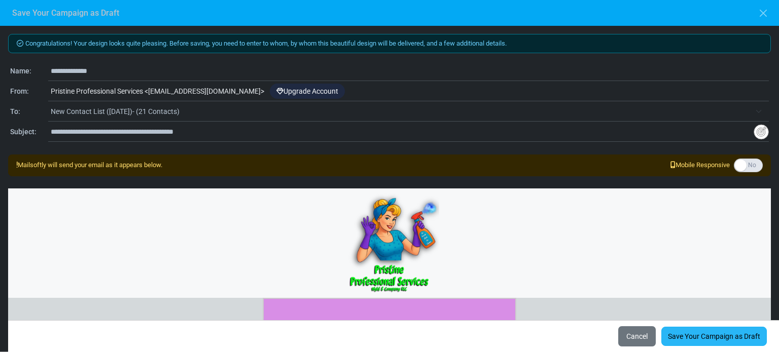
click at [691, 334] on link "Save Your Campaign as Draft" at bounding box center [713, 336] width 105 height 19
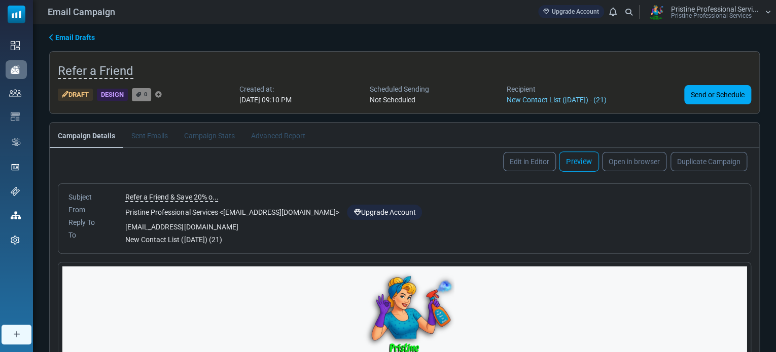
click at [584, 160] on link "Preview" at bounding box center [579, 162] width 40 height 20
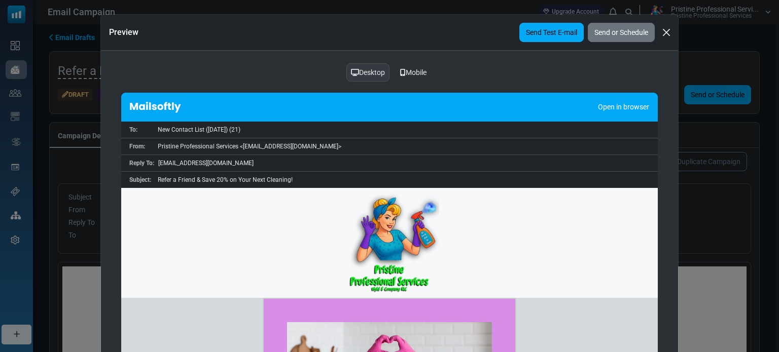
click at [542, 31] on link "Send Test E-mail" at bounding box center [551, 32] width 64 height 19
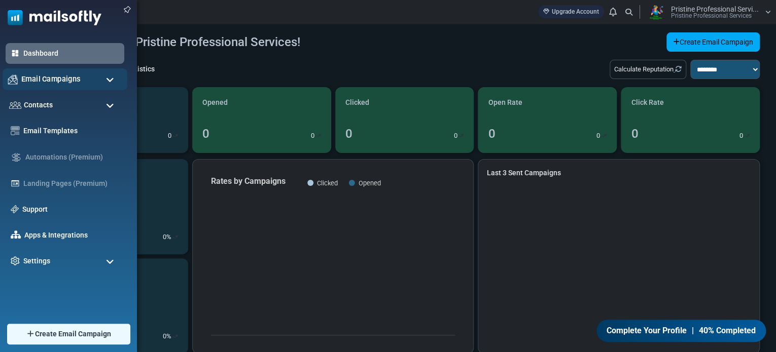
click at [22, 75] on span "Email Campaigns" at bounding box center [50, 79] width 59 height 11
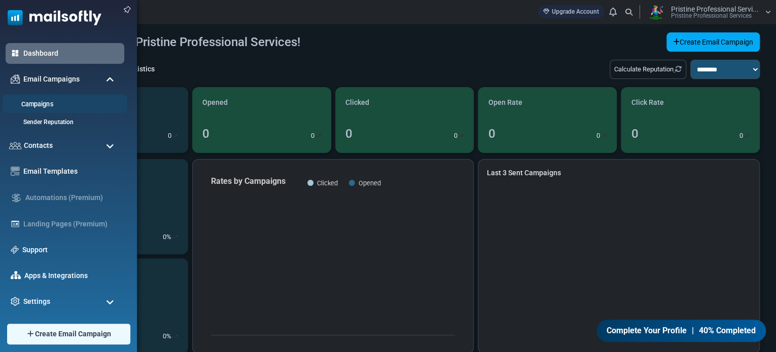
click at [35, 104] on link "Campaigns" at bounding box center [64, 105] width 122 height 10
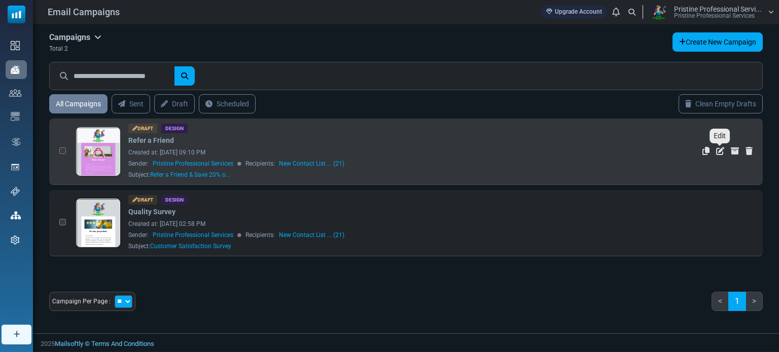
click at [720, 151] on icon "Edit" at bounding box center [720, 151] width 8 height 8
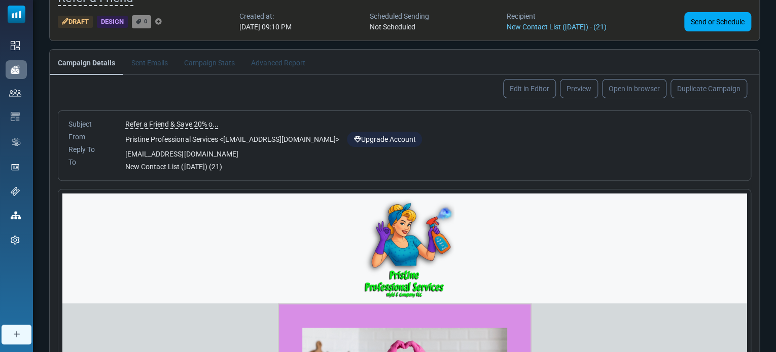
scroll to position [138, 0]
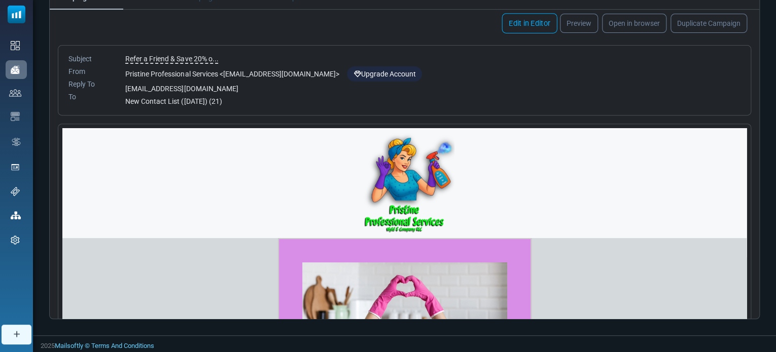
click at [534, 24] on link "Edit in Editor" at bounding box center [528, 23] width 55 height 20
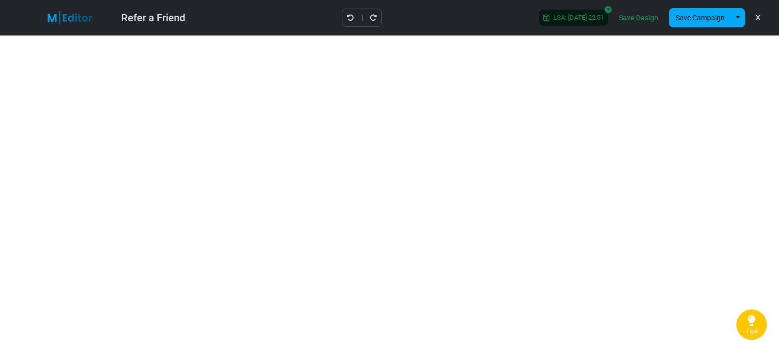
click at [638, 21] on link "Save Design" at bounding box center [638, 17] width 45 height 17
click at [702, 23] on button "Save Campaign" at bounding box center [700, 17] width 62 height 19
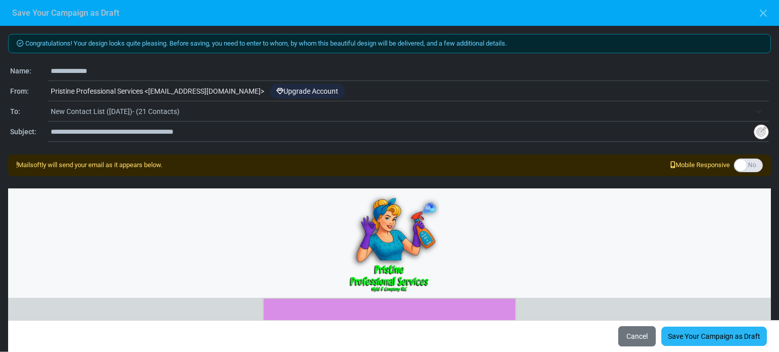
click at [697, 334] on link "Save Your Campaign as Draft" at bounding box center [713, 336] width 105 height 19
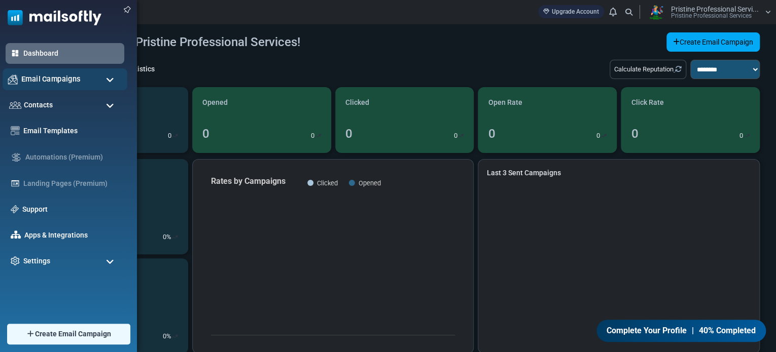
click at [26, 84] on span "Email Campaigns" at bounding box center [50, 79] width 59 height 11
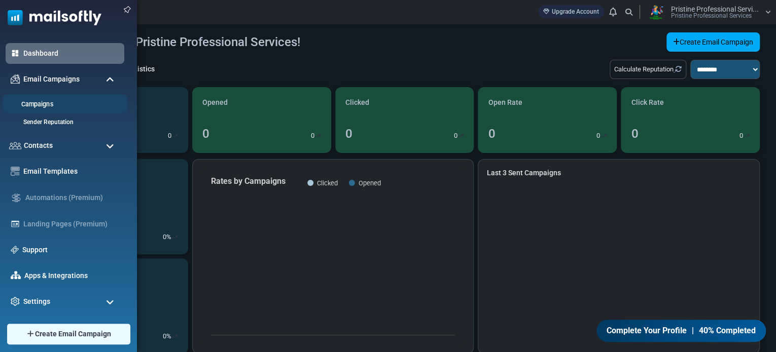
click at [37, 101] on link "Campaigns" at bounding box center [64, 105] width 122 height 10
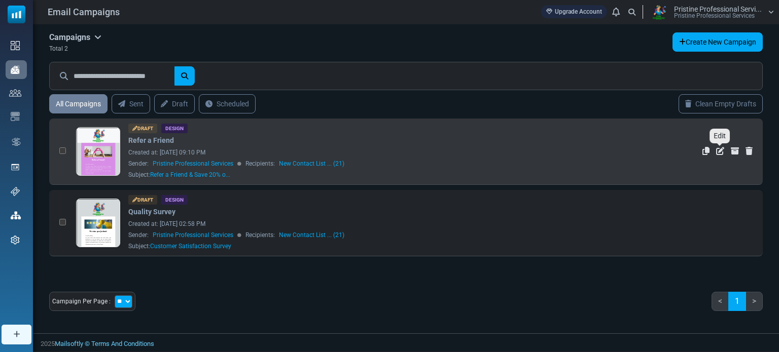
click at [719, 152] on icon "Edit" at bounding box center [720, 151] width 8 height 8
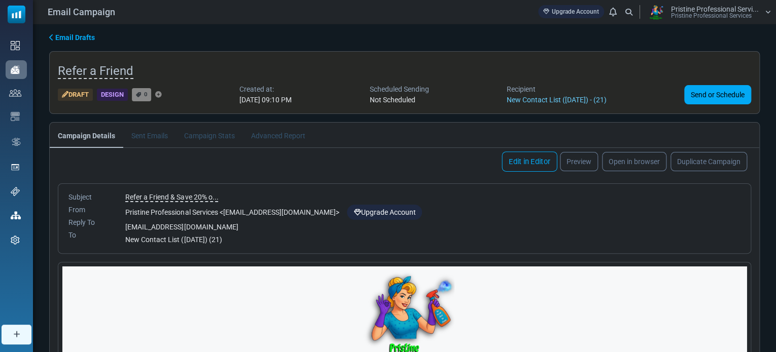
click at [521, 161] on link "Edit in Editor" at bounding box center [528, 162] width 55 height 20
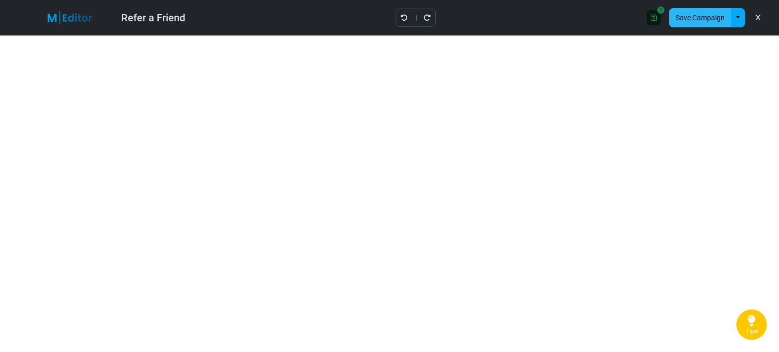
click at [698, 16] on button "Save Campaign" at bounding box center [700, 17] width 62 height 19
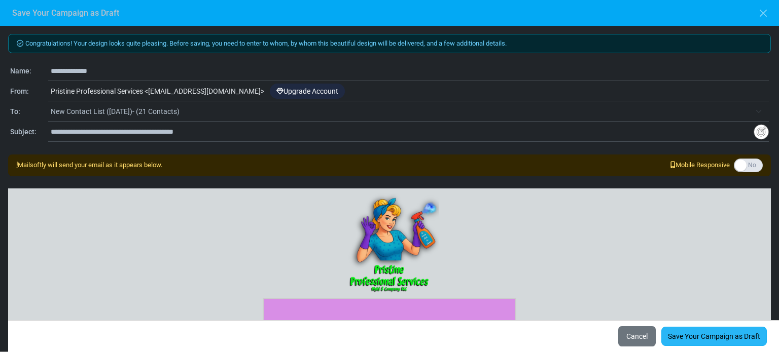
click at [700, 337] on link "Save Your Campaign as Draft" at bounding box center [713, 336] width 105 height 19
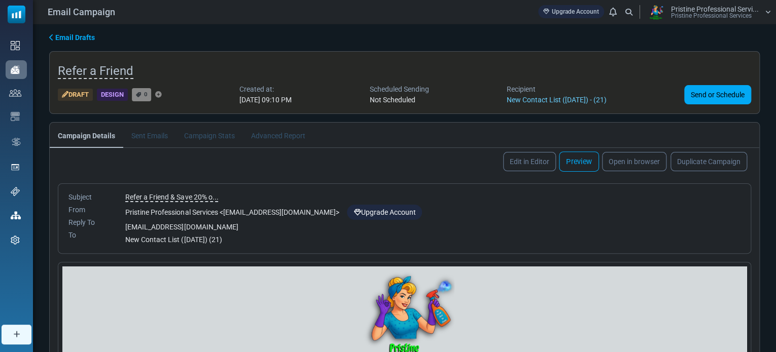
click at [582, 160] on link "Preview" at bounding box center [579, 162] width 40 height 20
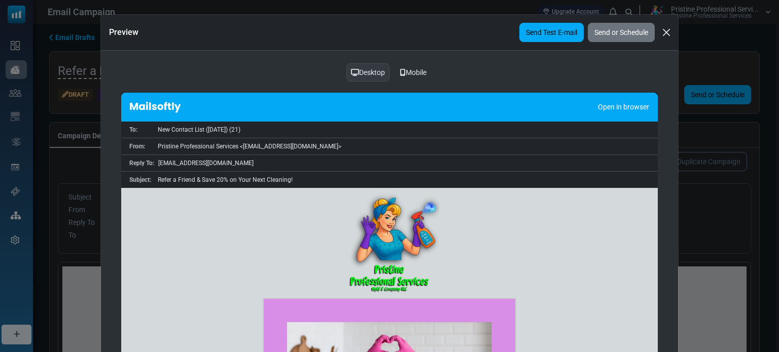
click at [533, 29] on link "Send Test E-mail" at bounding box center [551, 32] width 64 height 19
